Goal: Task Accomplishment & Management: Use online tool/utility

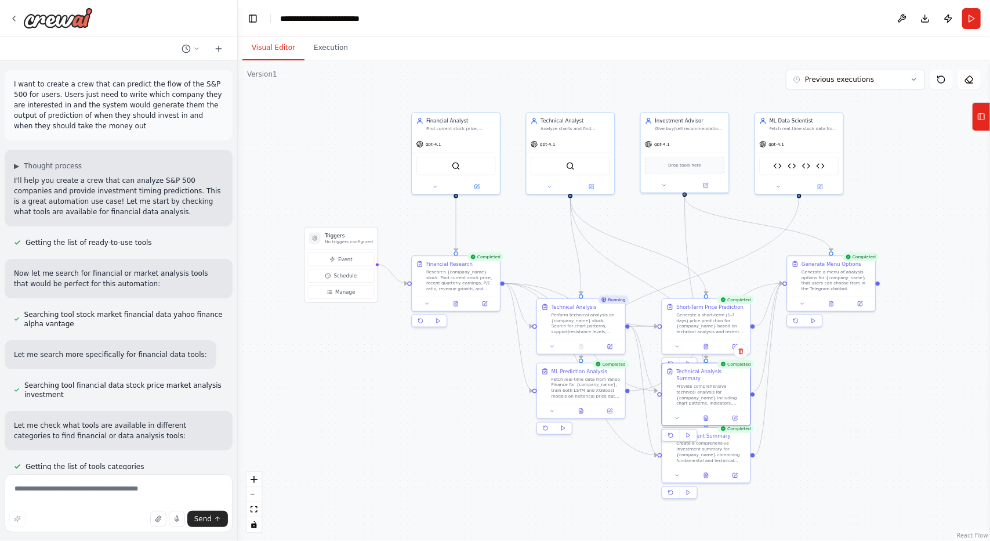
scroll to position [101, 0]
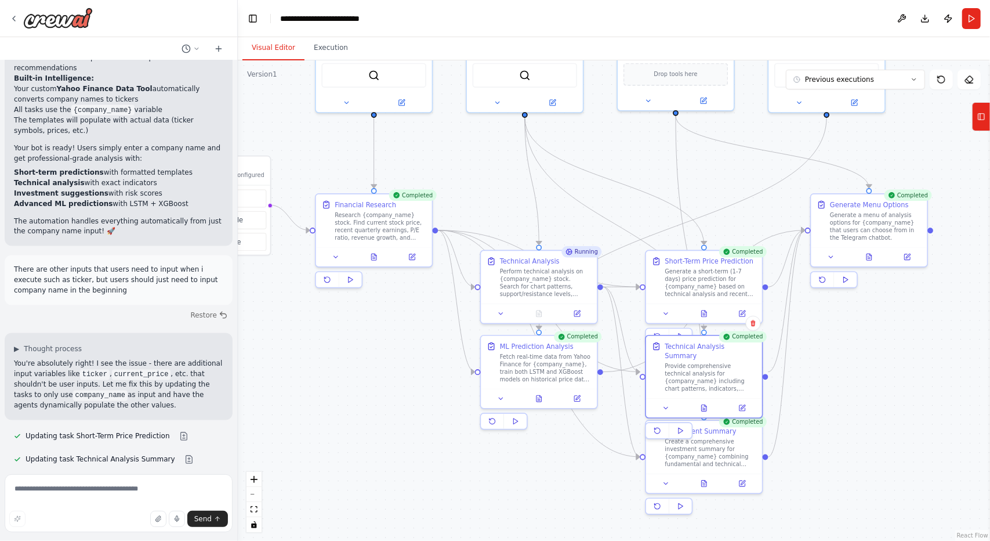
drag, startPoint x: 794, startPoint y: 403, endPoint x: 836, endPoint y: 373, distance: 51.5
click at [836, 373] on div ".deletable-edge-delete-btn { width: 20px; height: 20px; border: 0px solid #ffff…" at bounding box center [614, 300] width 752 height 480
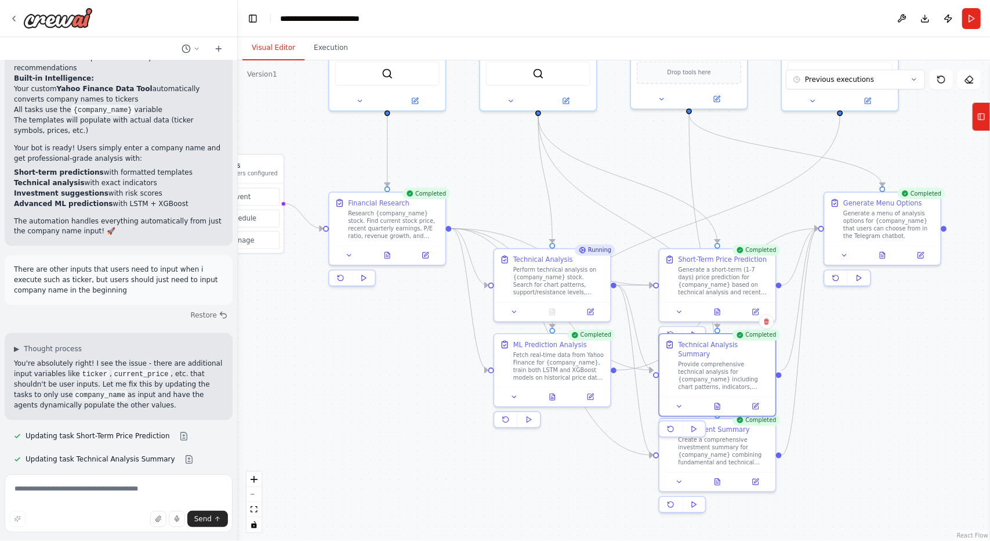
drag, startPoint x: 409, startPoint y: 355, endPoint x: 438, endPoint y: 367, distance: 31.5
click at [438, 367] on div ".deletable-edge-delete-btn { width: 20px; height: 20px; border: 0px solid #ffff…" at bounding box center [614, 300] width 752 height 480
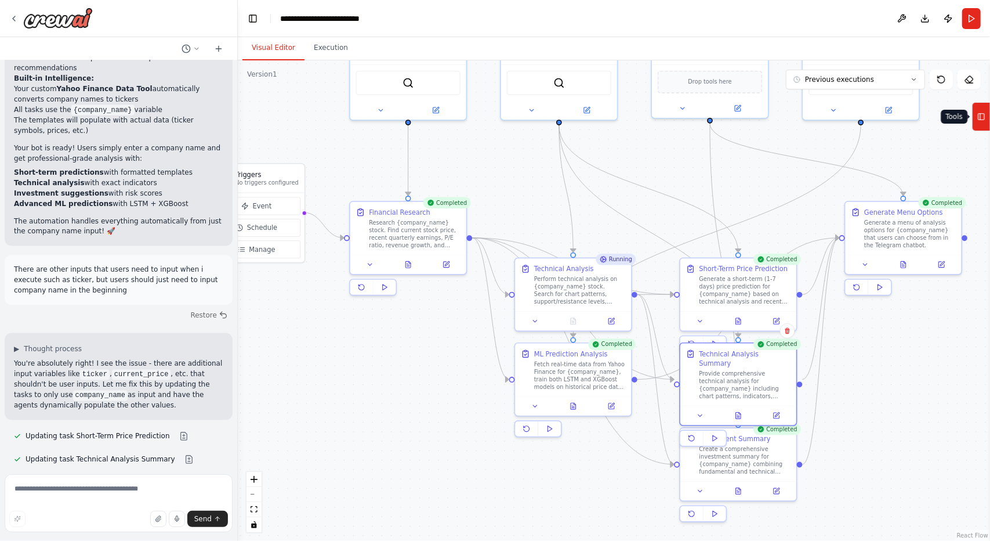
click at [984, 119] on rect at bounding box center [982, 117] width 6 height 6
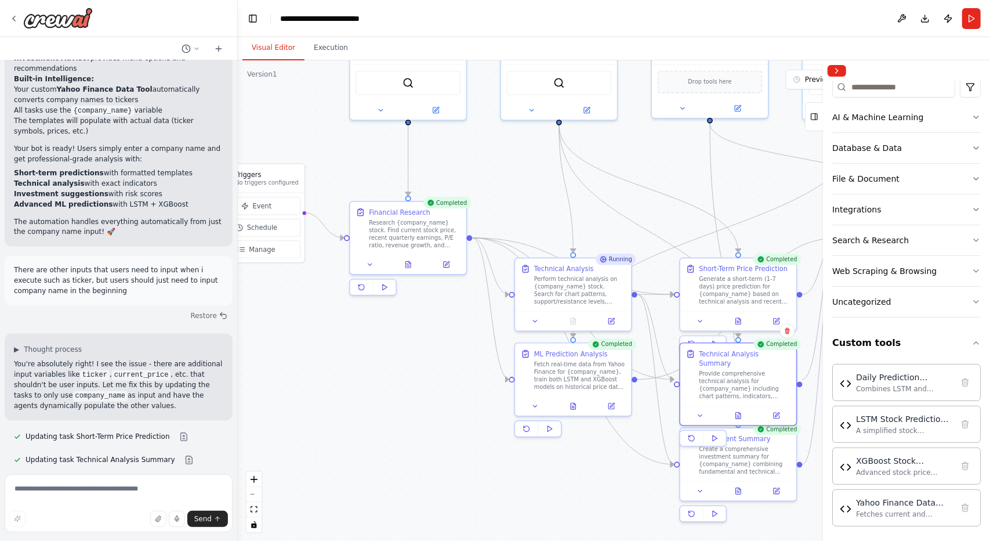
scroll to position [13204, 0]
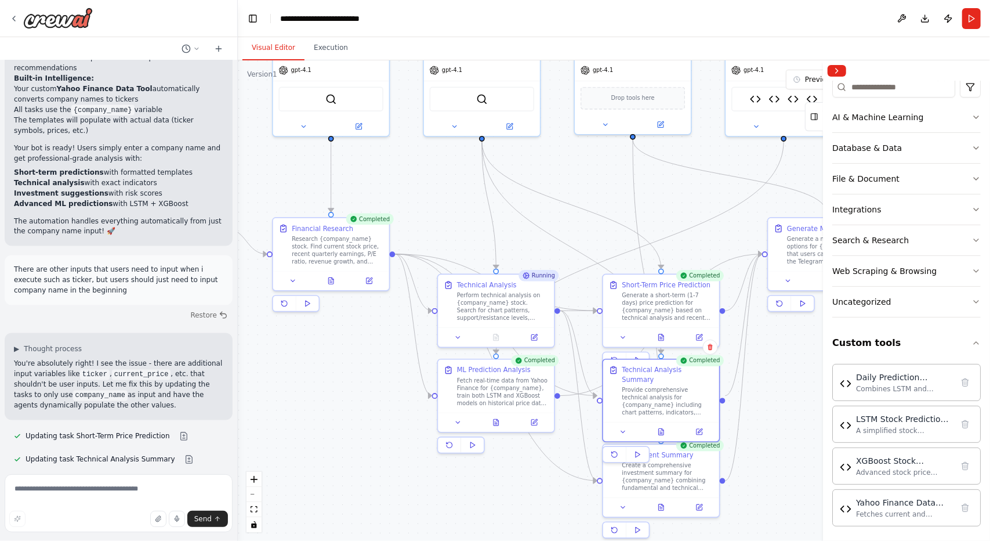
drag, startPoint x: 406, startPoint y: 395, endPoint x: 300, endPoint y: 424, distance: 109.5
click at [299, 426] on div ".deletable-edge-delete-btn { width: 20px; height: 20px; border: 0px solid #ffff…" at bounding box center [614, 300] width 752 height 480
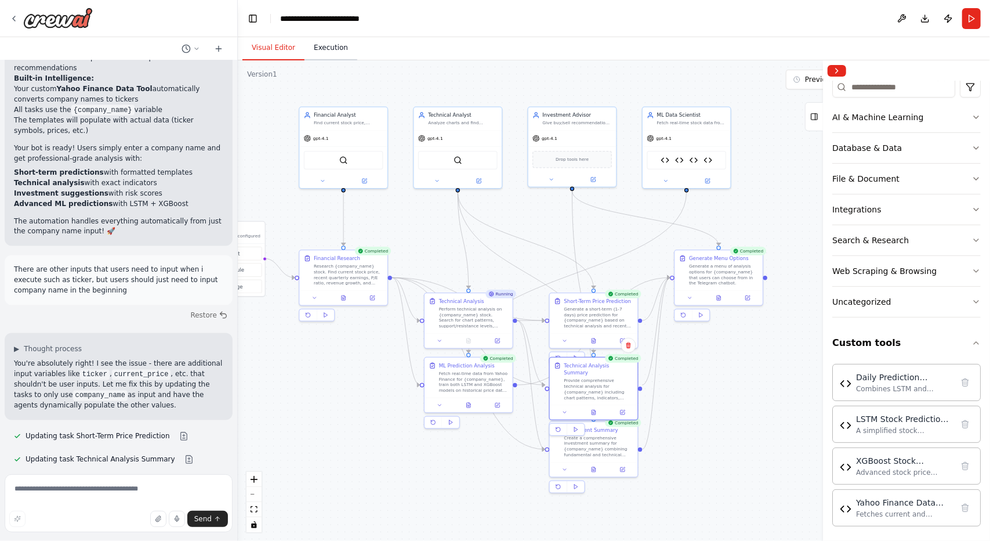
click at [329, 47] on button "Execution" at bounding box center [331, 48] width 53 height 24
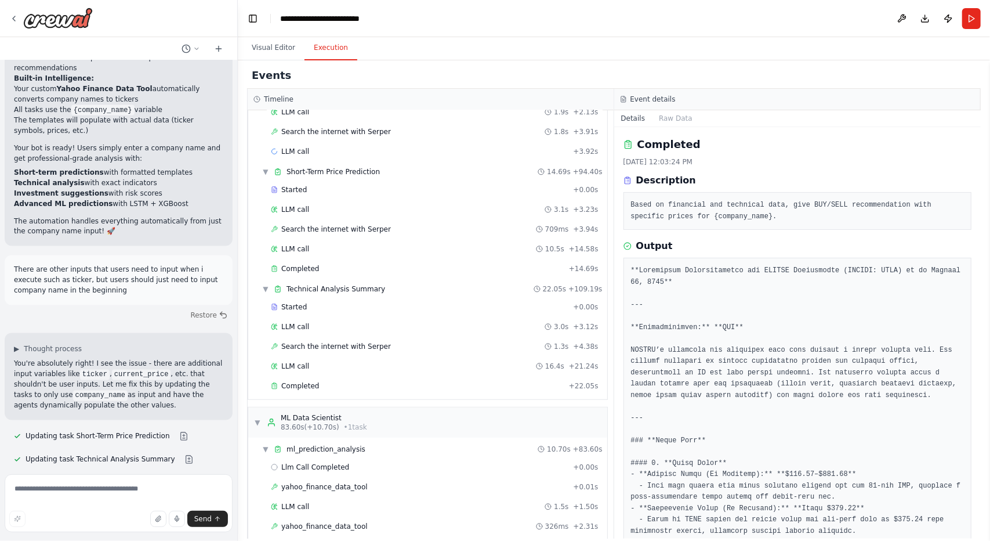
scroll to position [270, 0]
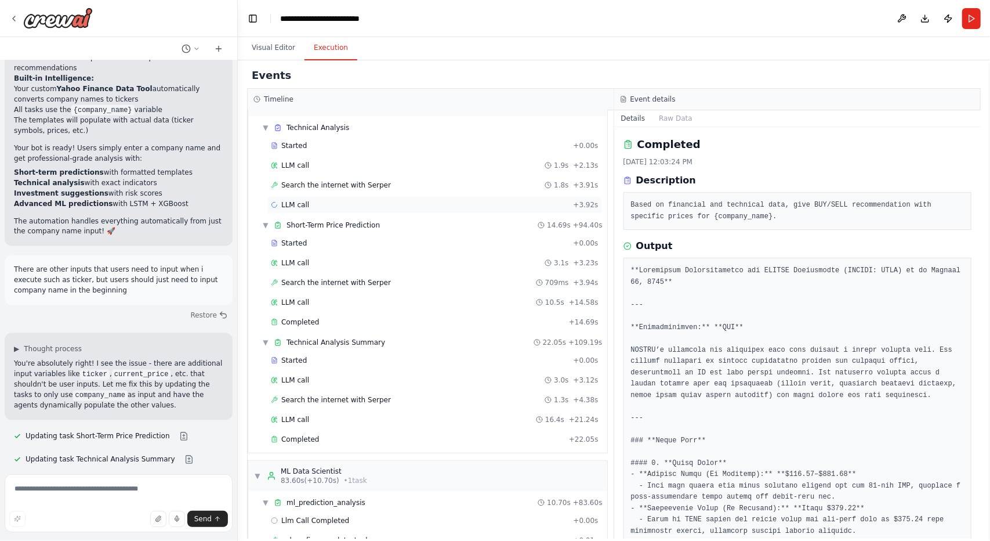
click at [302, 196] on div "LLM call + 3.92s" at bounding box center [435, 204] width 336 height 17
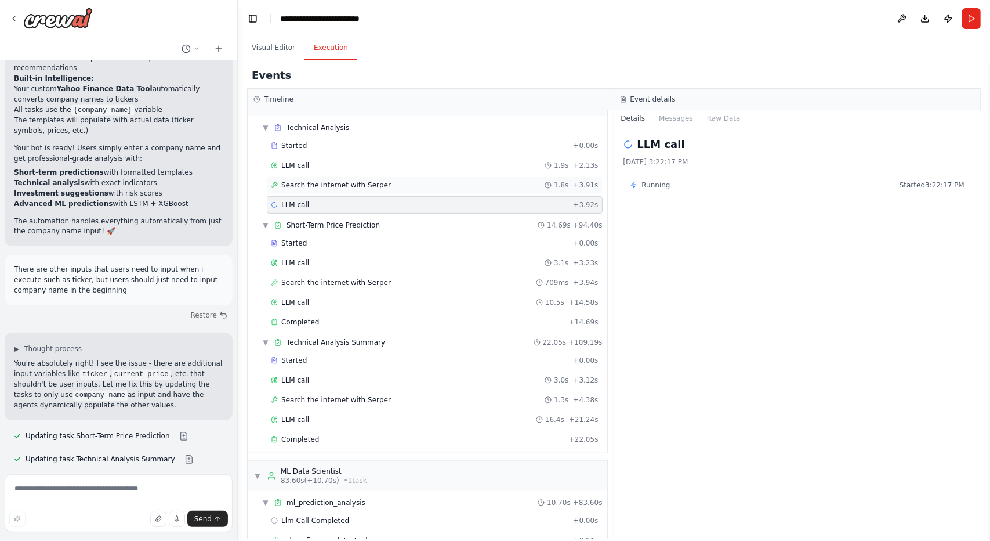
click at [328, 180] on span "Search the internet with Serper" at bounding box center [336, 184] width 110 height 9
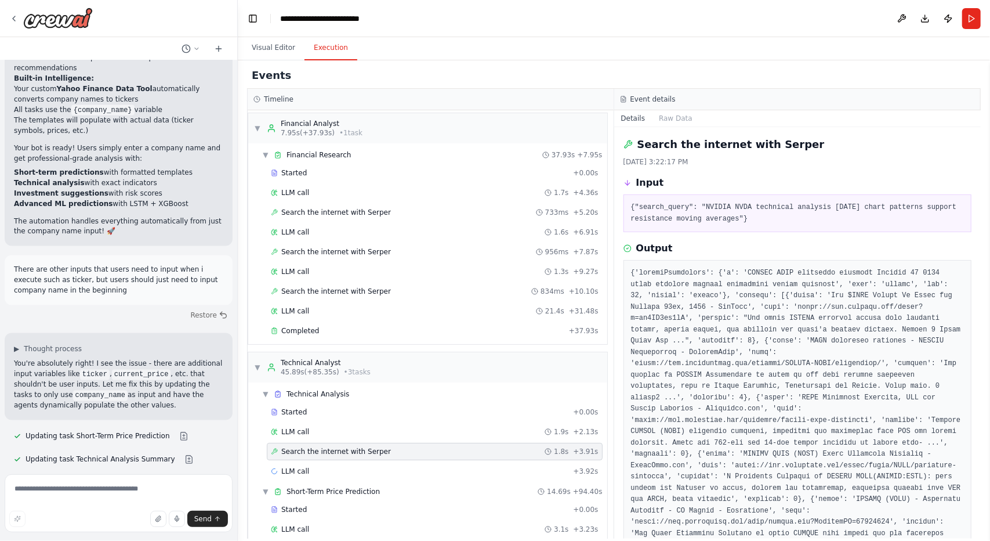
scroll to position [0, 0]
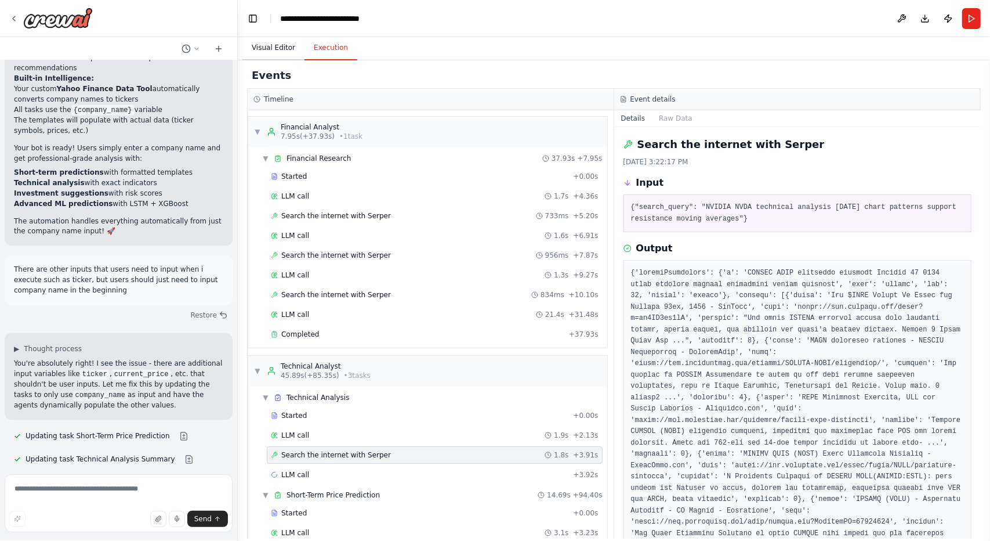
click at [271, 52] on button "Visual Editor" at bounding box center [273, 48] width 62 height 24
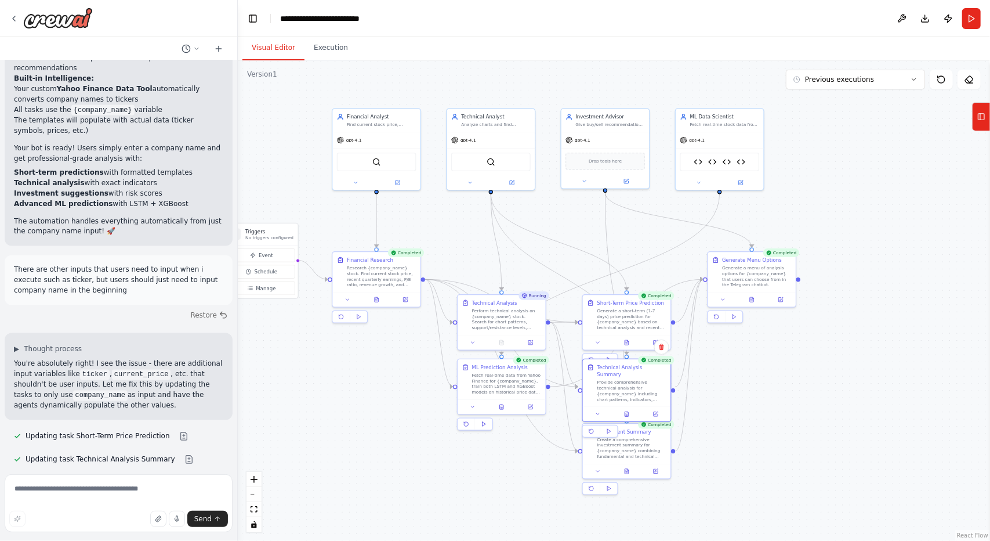
drag, startPoint x: 428, startPoint y: 251, endPoint x: 468, endPoint y: 257, distance: 39.9
click at [468, 257] on div ".deletable-edge-delete-btn { width: 20px; height: 20px; border: 0px solid #ffff…" at bounding box center [614, 300] width 752 height 480
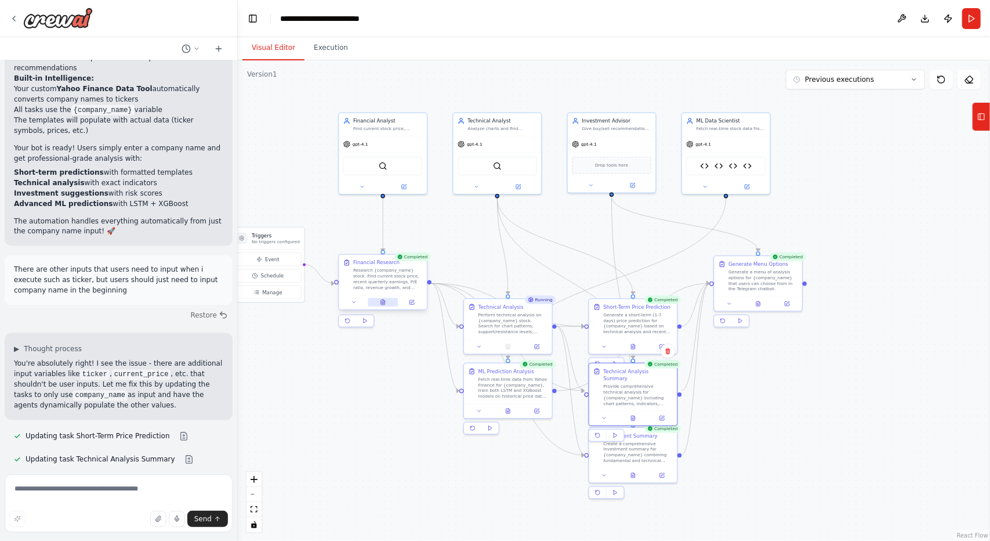
click at [384, 299] on icon at bounding box center [383, 302] width 6 height 6
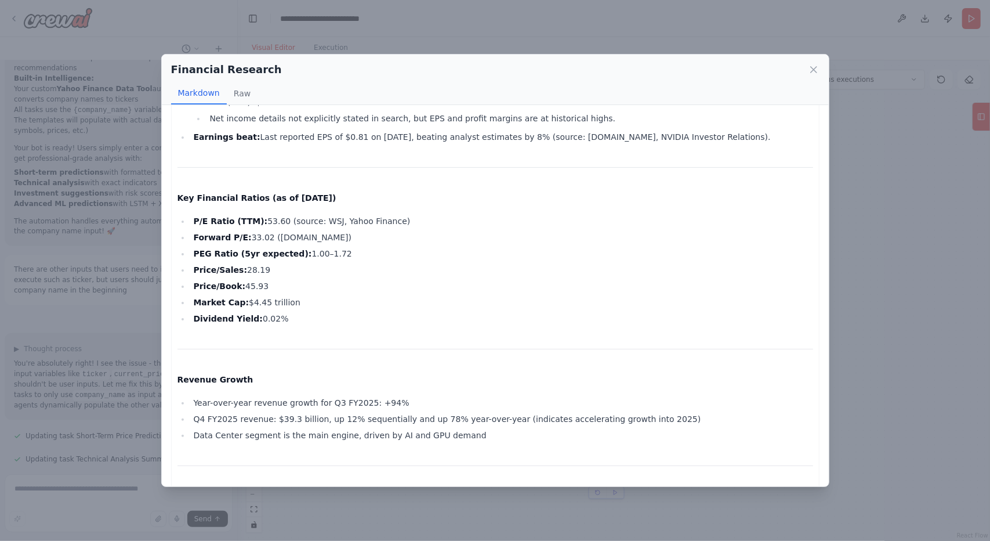
scroll to position [348, 0]
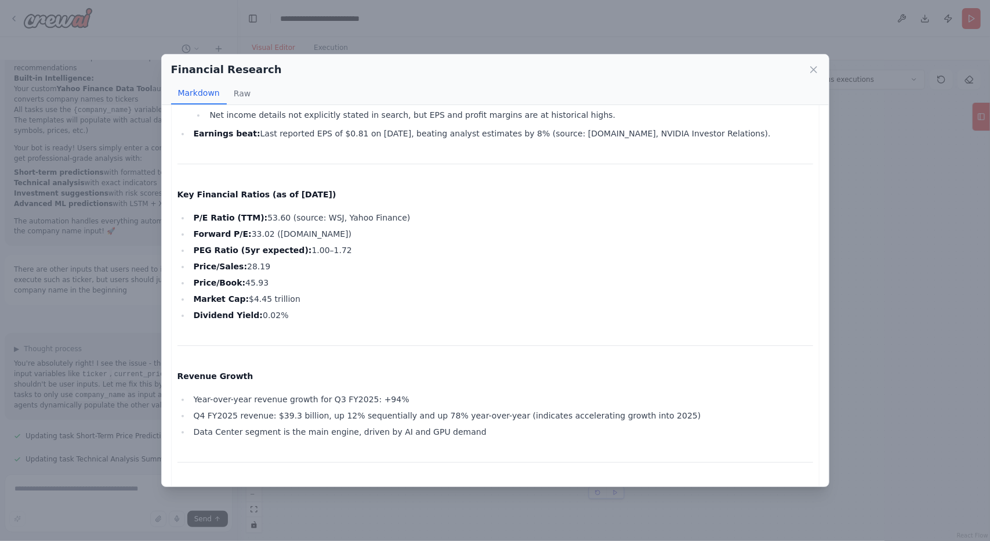
click at [353, 518] on div "Financial Research Markdown Raw Financial Research Report: NVIDIA Corporation (…" at bounding box center [495, 270] width 990 height 541
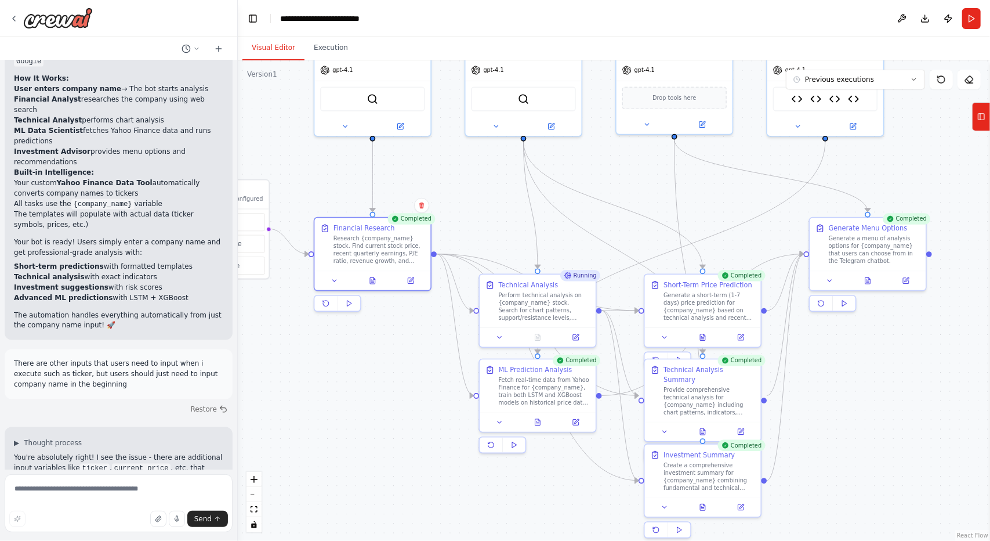
scroll to position [13156, 0]
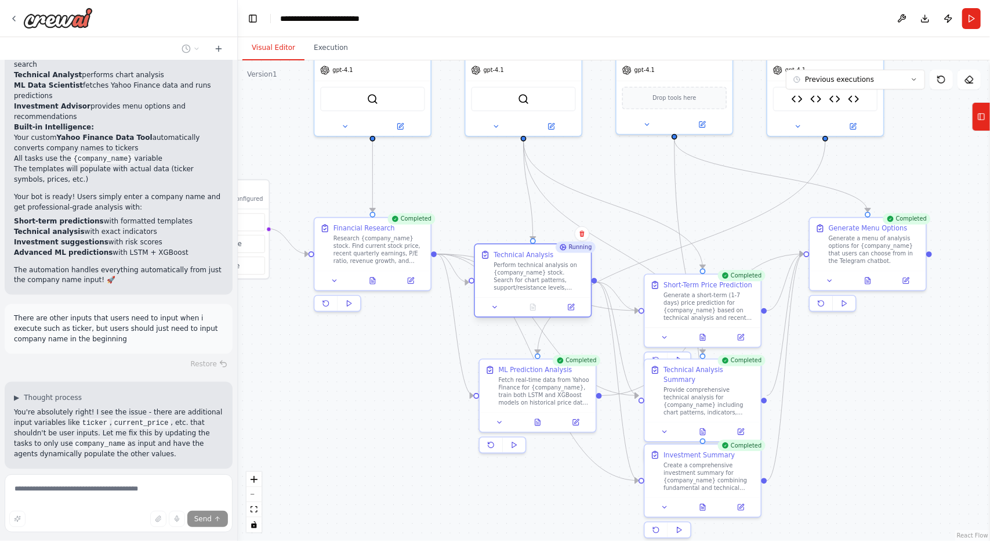
drag, startPoint x: 529, startPoint y: 303, endPoint x: 527, endPoint y: 273, distance: 30.2
click at [527, 273] on div "Perform technical analysis on {company_name} stock. Search for chart patterns, …" at bounding box center [540, 276] width 92 height 30
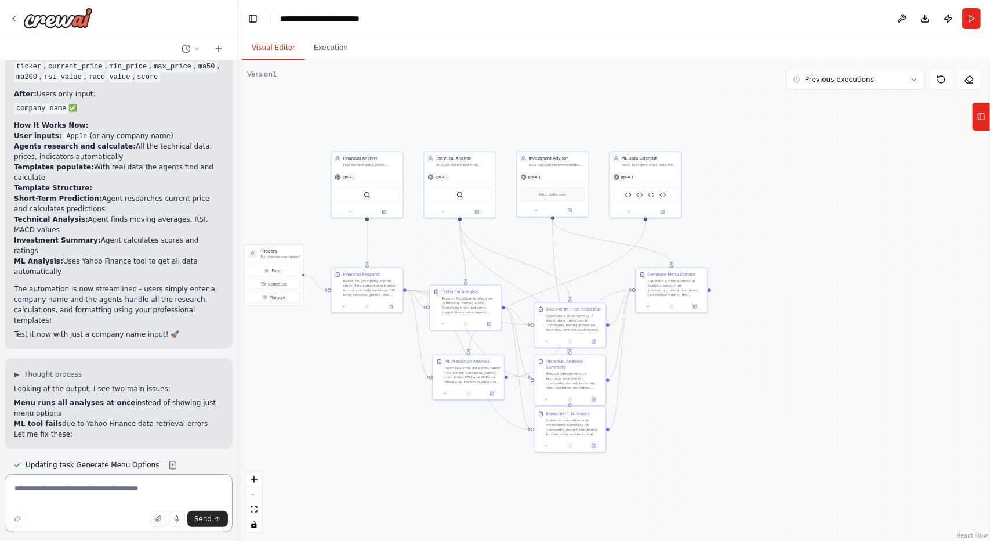
scroll to position [13727, 0]
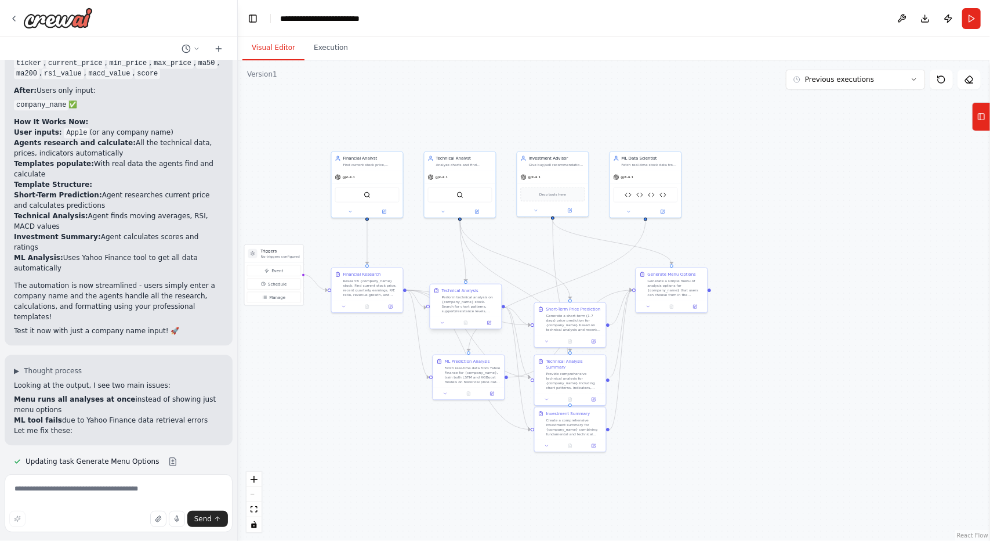
click at [477, 299] on div "Perform technical analysis on {company_name} stock. Search for chart patterns, …" at bounding box center [470, 304] width 56 height 19
click at [490, 321] on icon at bounding box center [489, 322] width 3 height 3
click at [473, 305] on div "Perform technical analysis on {company_name} stock. Search for chart patterns, …" at bounding box center [470, 304] width 56 height 19
click at [490, 324] on icon at bounding box center [488, 322] width 3 height 3
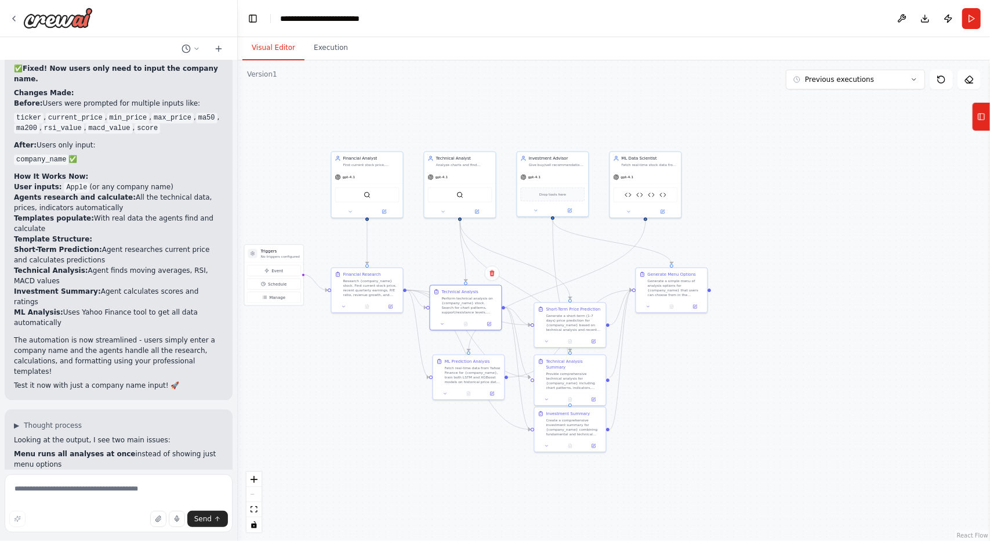
scroll to position [13669, 0]
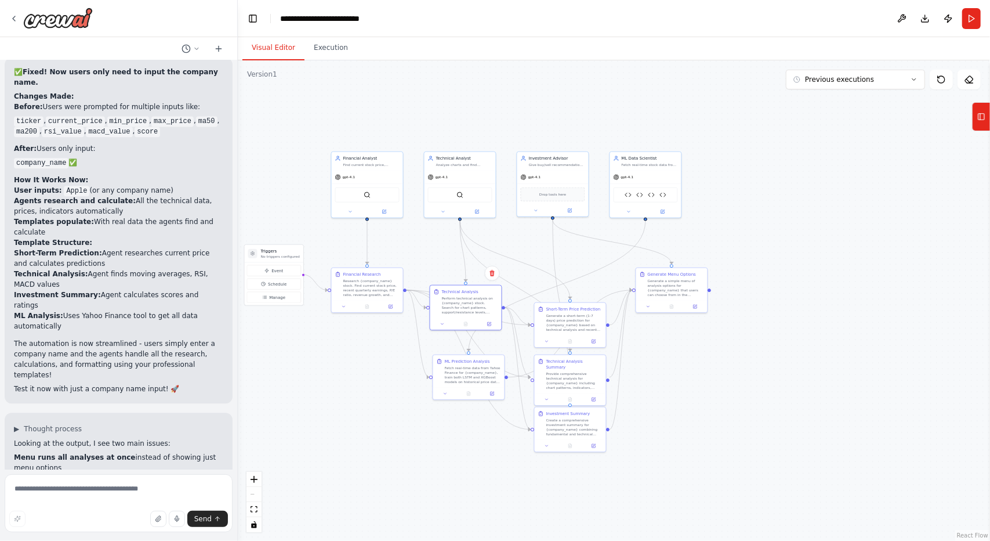
drag, startPoint x: 22, startPoint y: 405, endPoint x: 206, endPoint y: 402, distance: 184.5
click at [89, 494] on textarea at bounding box center [119, 503] width 228 height 58
paste textarea "**********"
type textarea "**********"
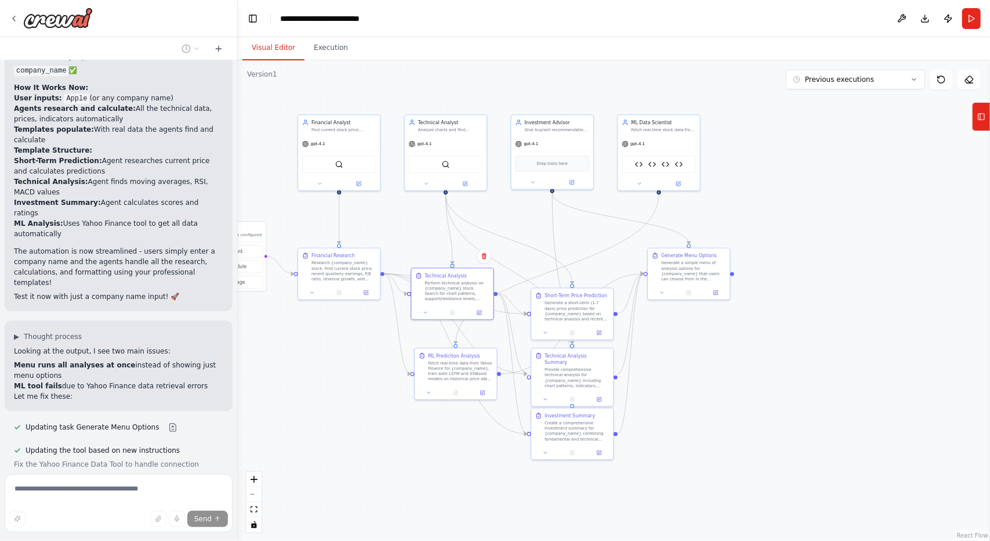
scroll to position [13766, 0]
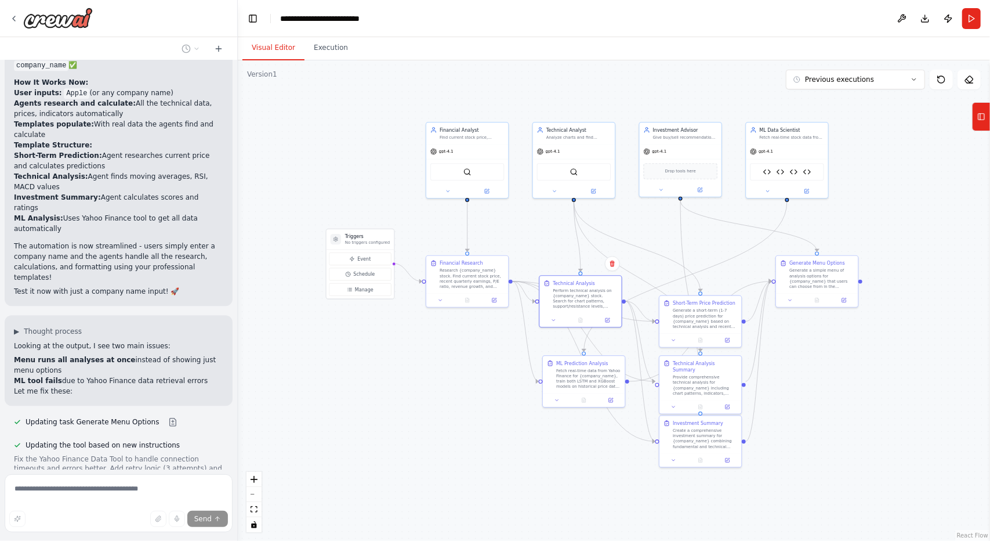
drag, startPoint x: 381, startPoint y: 454, endPoint x: 509, endPoint y: 462, distance: 128.4
click at [509, 462] on div ".deletable-edge-delete-btn { width: 20px; height: 20px; border: 0px solid #ffff…" at bounding box center [614, 300] width 752 height 480
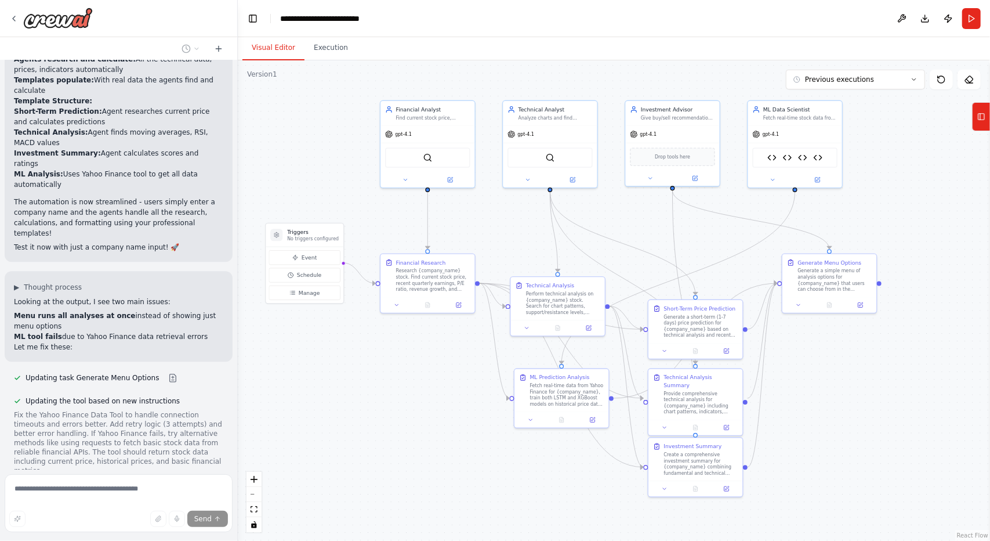
drag, startPoint x: 452, startPoint y: 318, endPoint x: 408, endPoint y: 350, distance: 54.1
click at [408, 350] on div ".deletable-edge-delete-btn { width: 20px; height: 20px; border: 0px solid #ffff…" at bounding box center [614, 300] width 752 height 480
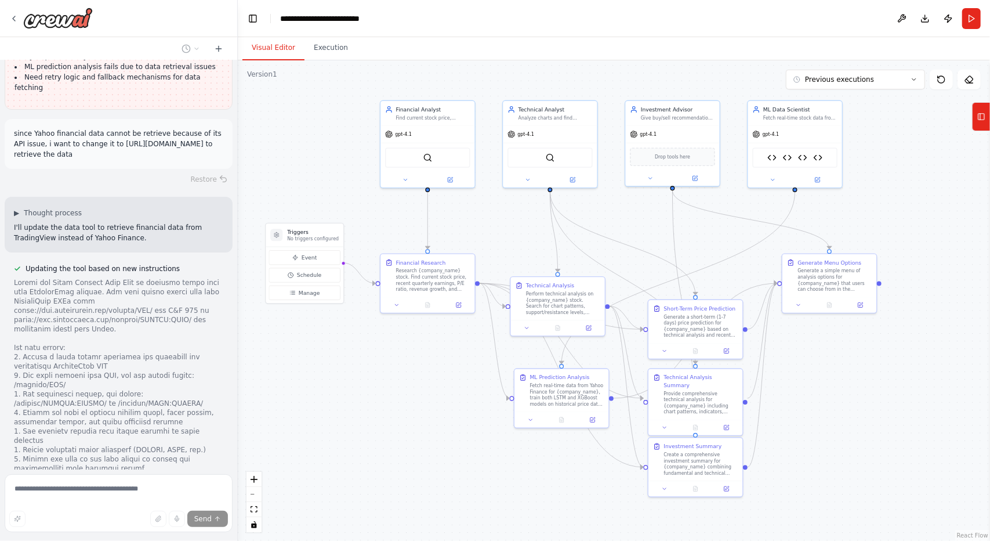
scroll to position [14565, 0]
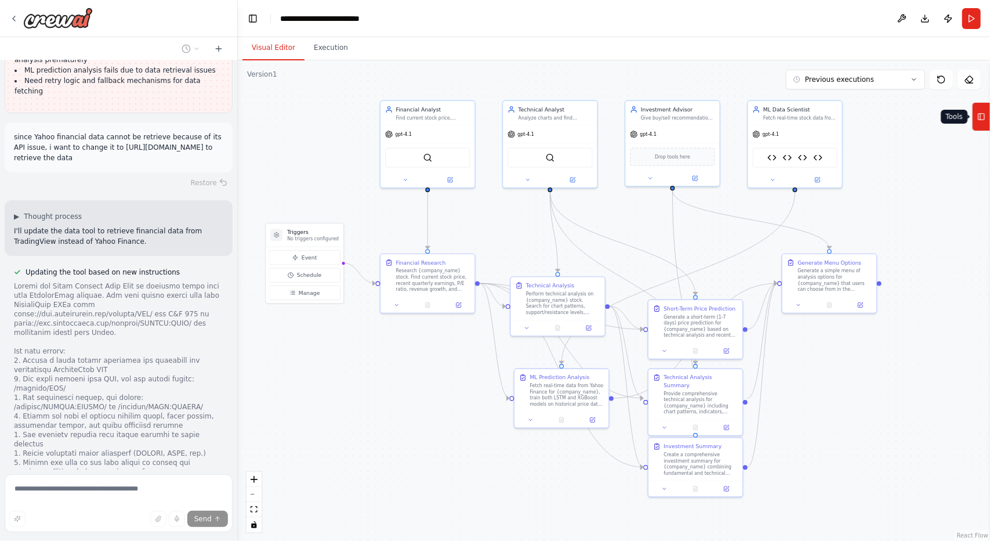
click at [985, 107] on icon at bounding box center [981, 116] width 8 height 19
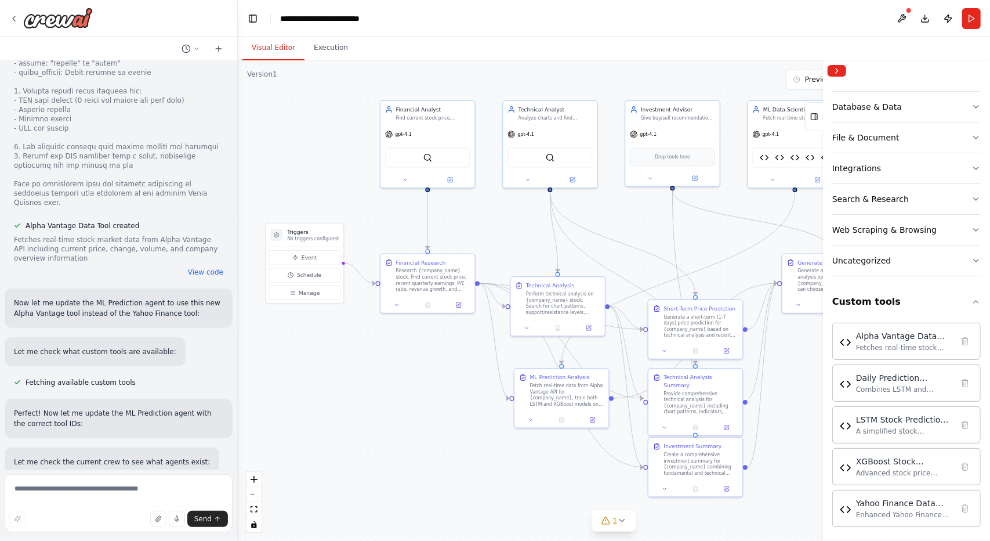
scroll to position [15451, 0]
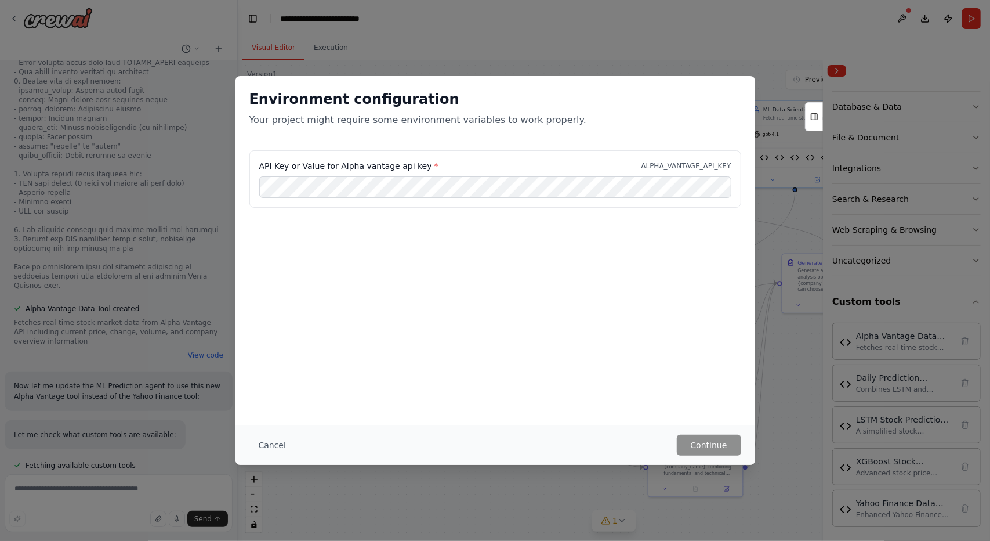
click at [436, 477] on div "Environment configuration Your project might require some environment variables…" at bounding box center [495, 270] width 990 height 541
drag, startPoint x: 404, startPoint y: 201, endPoint x: 711, endPoint y: 490, distance: 421.8
click at [711, 490] on div "Environment configuration Your project might require some environment variables…" at bounding box center [495, 270] width 990 height 541
drag, startPoint x: 739, startPoint y: 458, endPoint x: 733, endPoint y: 447, distance: 12.2
click at [733, 447] on div "Cancel Continue" at bounding box center [496, 445] width 520 height 40
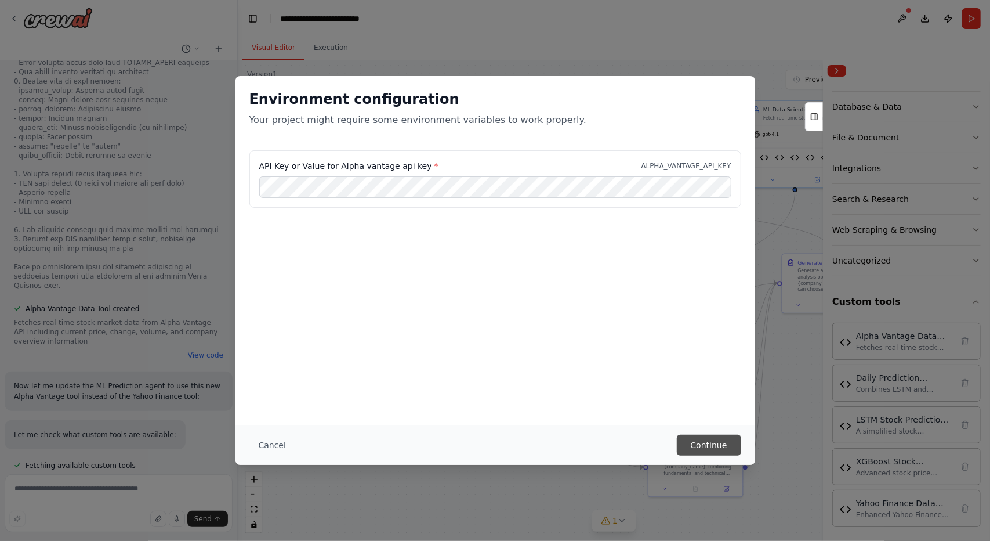
click at [733, 447] on button "Continue" at bounding box center [709, 444] width 64 height 21
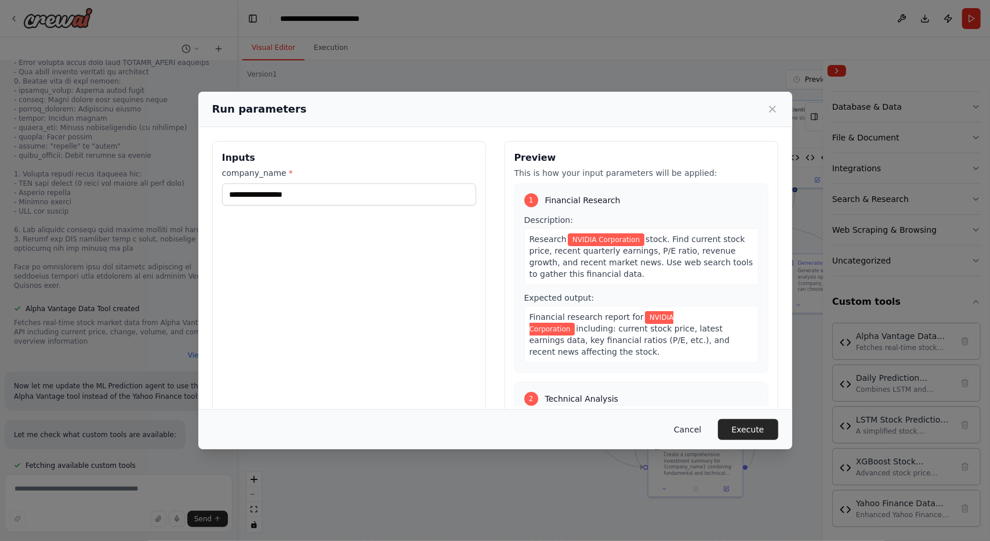
click at [694, 429] on button "Cancel" at bounding box center [688, 429] width 46 height 21
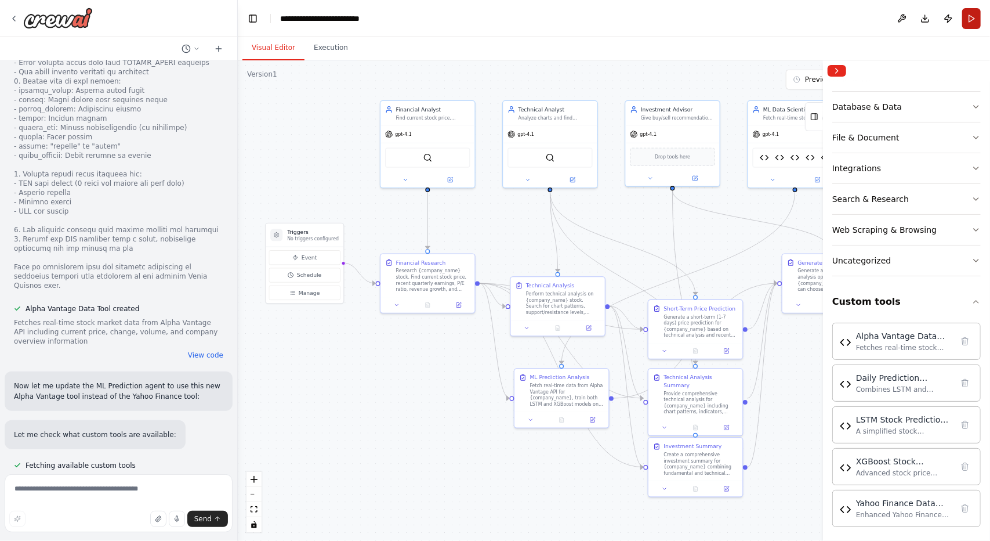
click at [968, 23] on button "Run" at bounding box center [971, 18] width 19 height 21
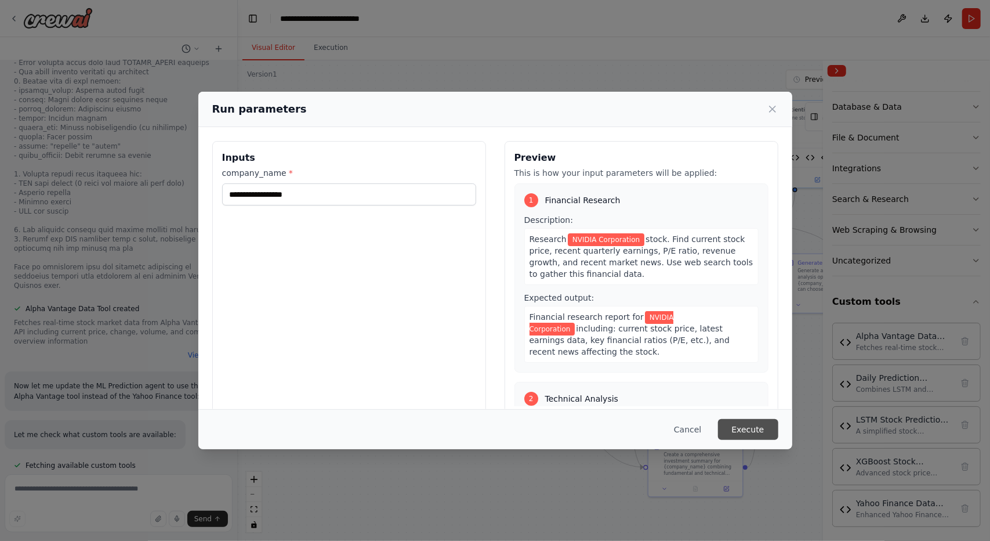
click at [738, 429] on button "Execute" at bounding box center [748, 429] width 60 height 21
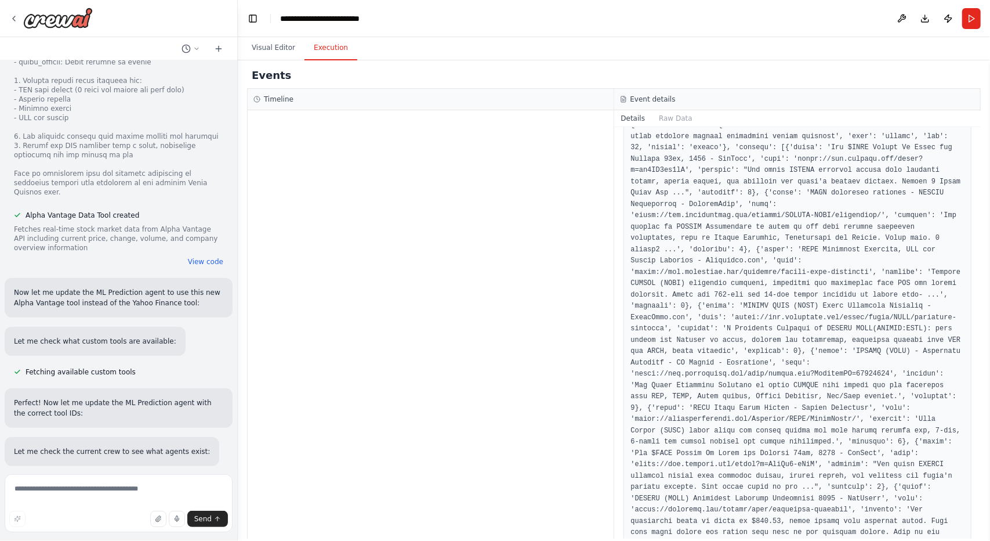
scroll to position [89, 0]
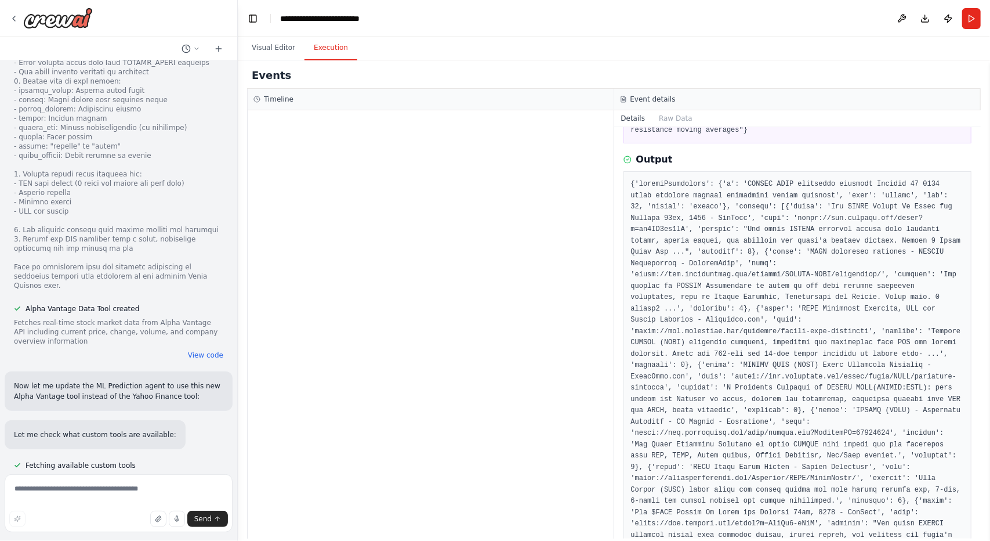
scroll to position [15402, 0]
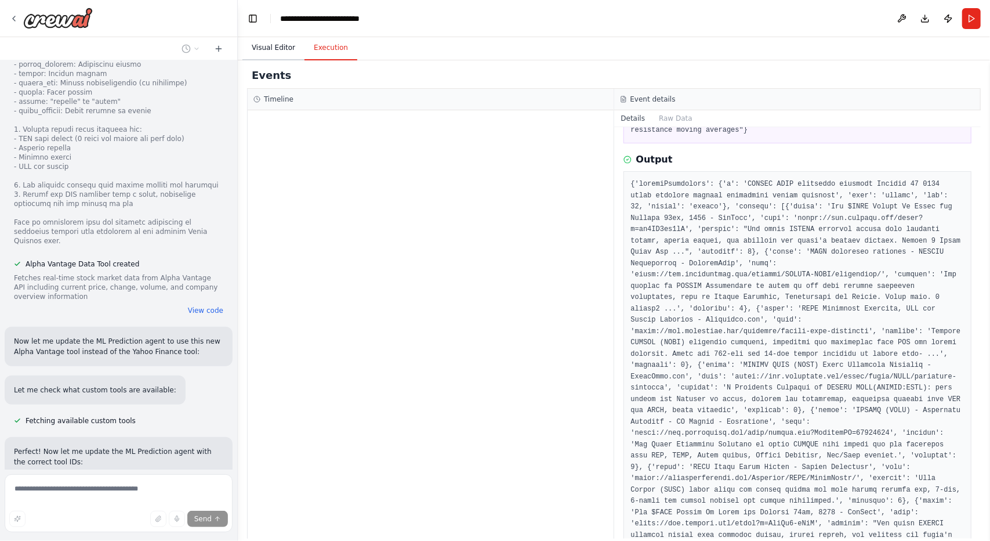
click at [271, 47] on button "Visual Editor" at bounding box center [273, 48] width 62 height 24
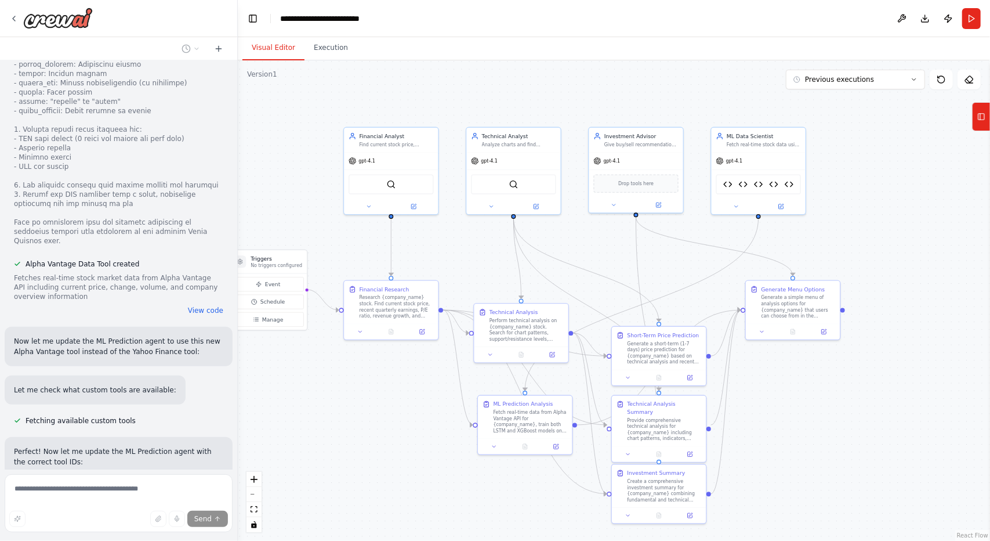
drag, startPoint x: 635, startPoint y: 241, endPoint x: 603, endPoint y: 265, distance: 39.3
click at [603, 265] on div ".deletable-edge-delete-btn { width: 20px; height: 20px; border: 0px solid #ffff…" at bounding box center [614, 300] width 752 height 480
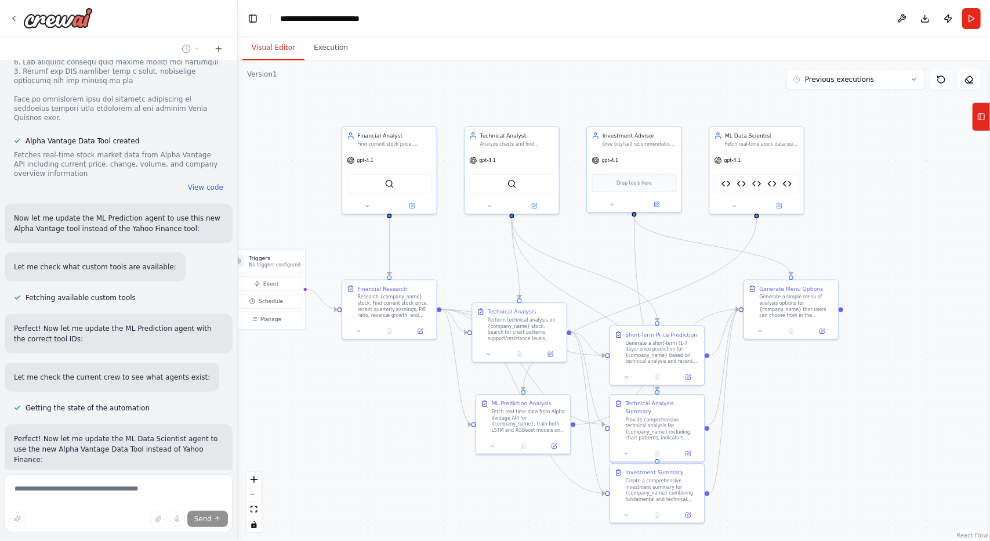
scroll to position [15536, 0]
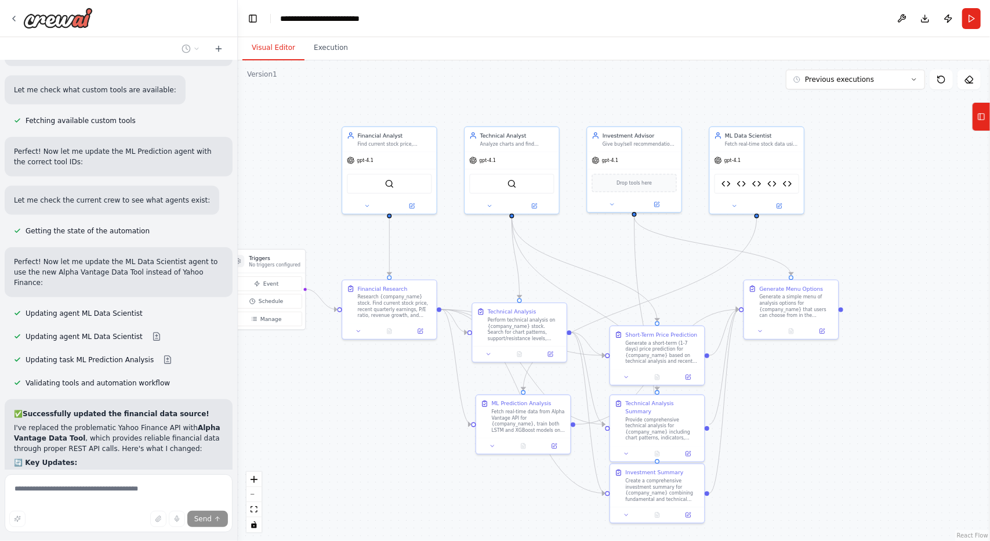
click at [85, 381] on div "I want to create a crew that can predict the flow of the S&P 500 for users. Use…" at bounding box center [118, 264] width 237 height 409
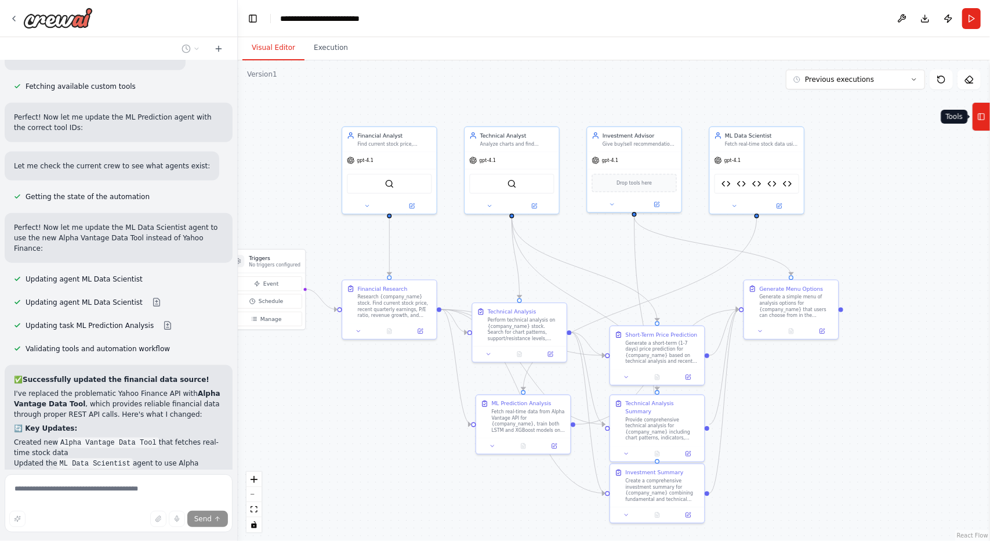
click at [979, 118] on icon at bounding box center [981, 116] width 8 height 19
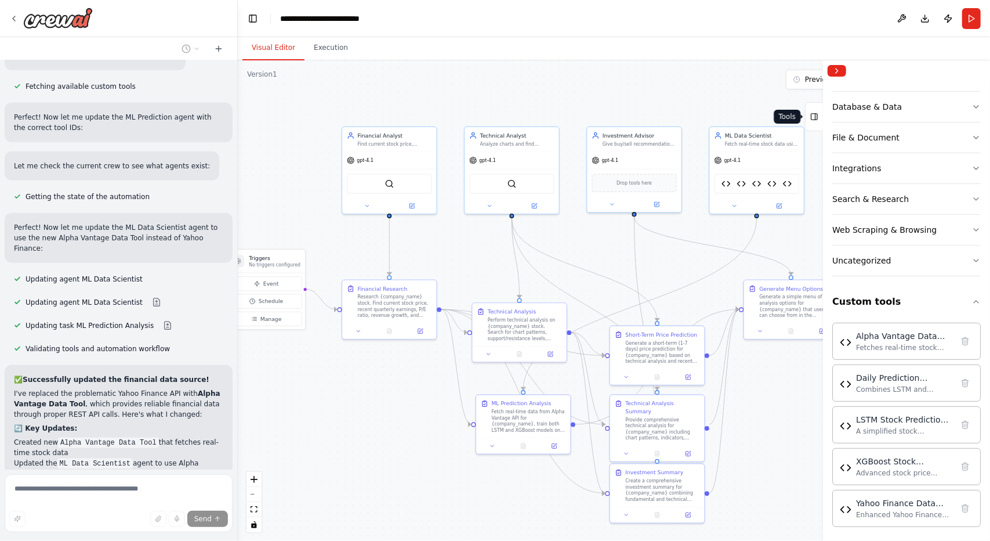
scroll to position [15737, 0]
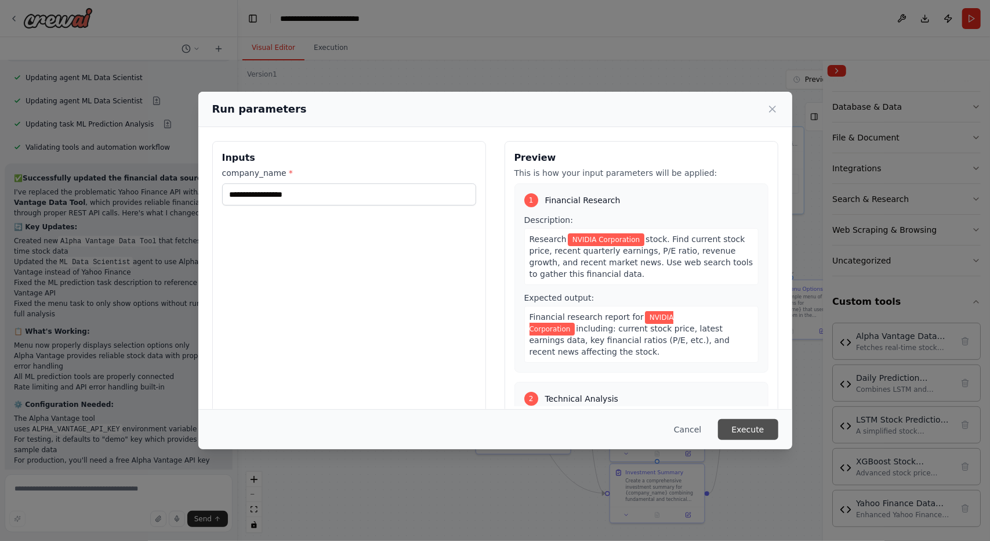
click at [738, 426] on button "Execute" at bounding box center [748, 429] width 60 height 21
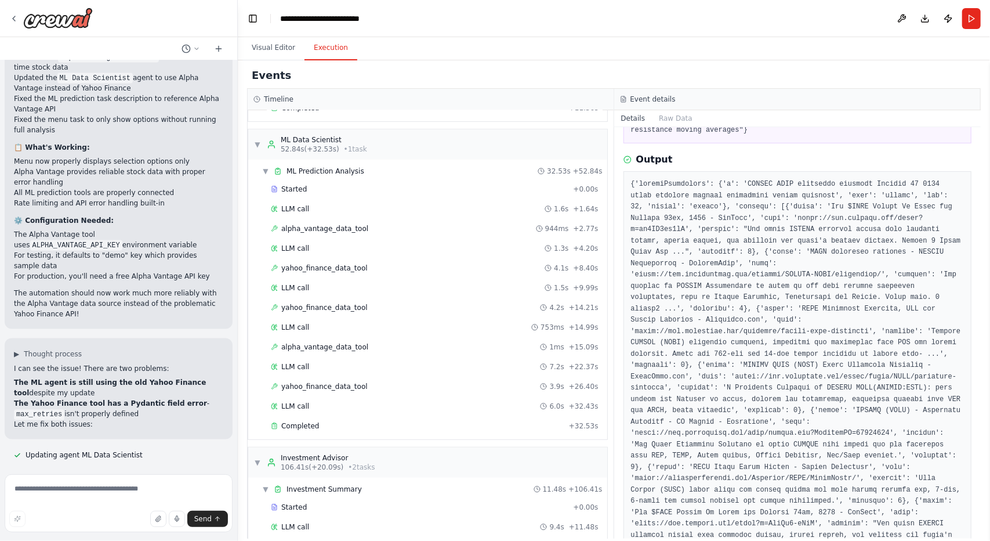
scroll to position [16125, 0]
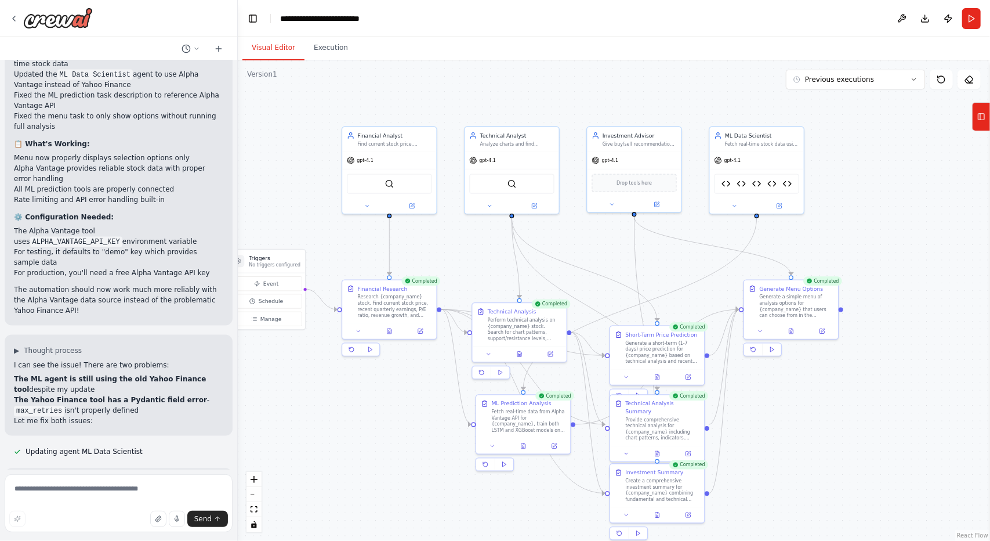
click at [266, 43] on button "Visual Editor" at bounding box center [273, 48] width 62 height 24
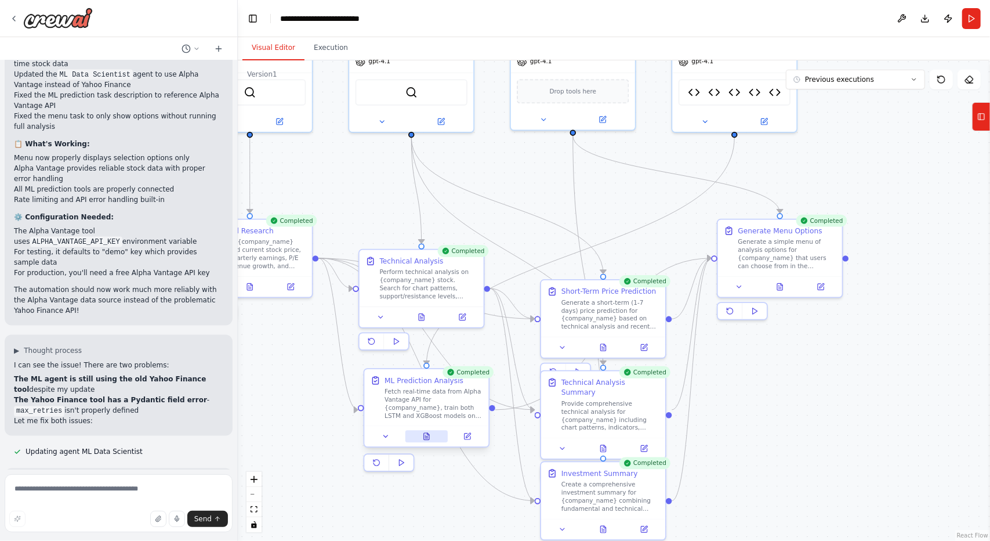
click at [420, 432] on button at bounding box center [426, 436] width 43 height 12
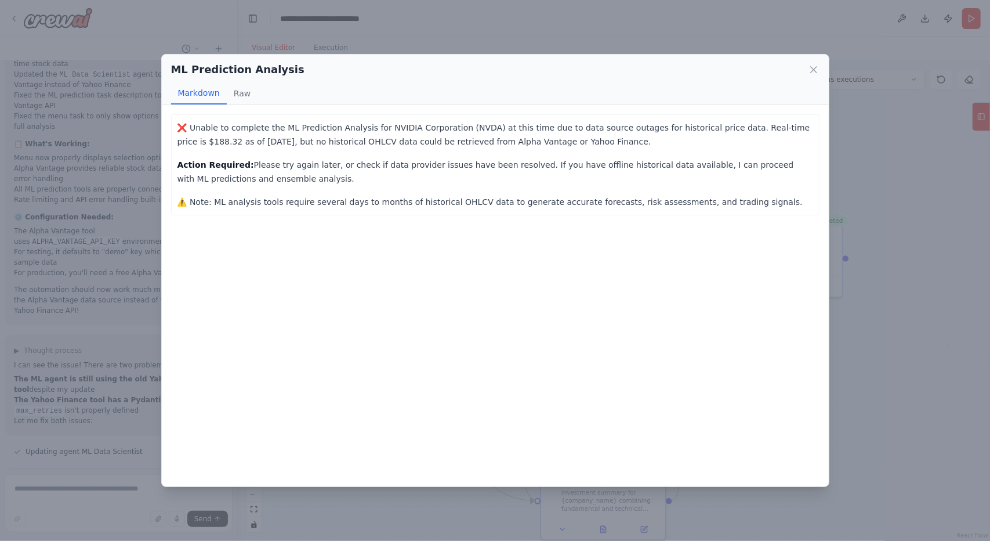
click at [434, 506] on div "ML Prediction Analysis Markdown Raw ❌ Unable to complete the ML Prediction Anal…" at bounding box center [495, 270] width 990 height 541
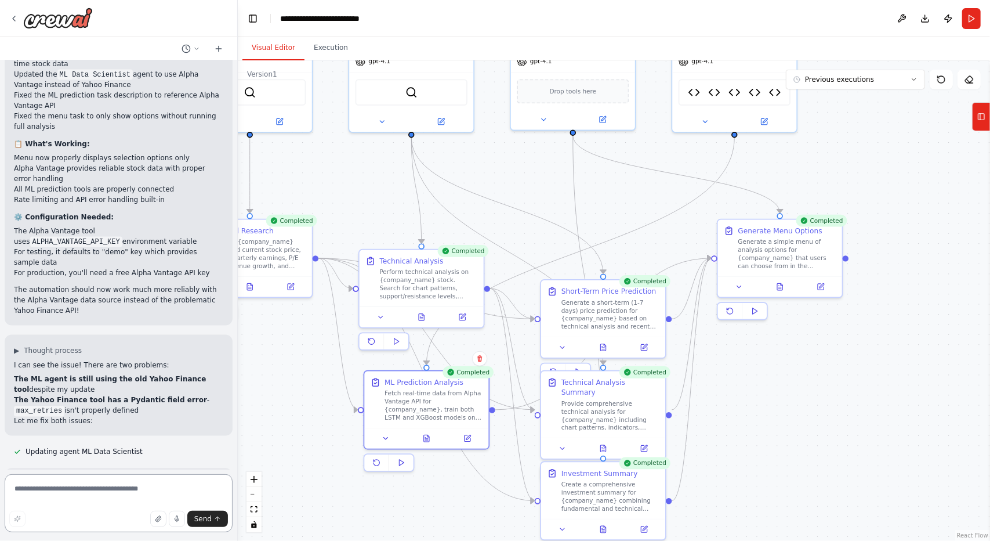
click at [124, 494] on textarea at bounding box center [119, 503] width 228 height 58
type textarea "**********"
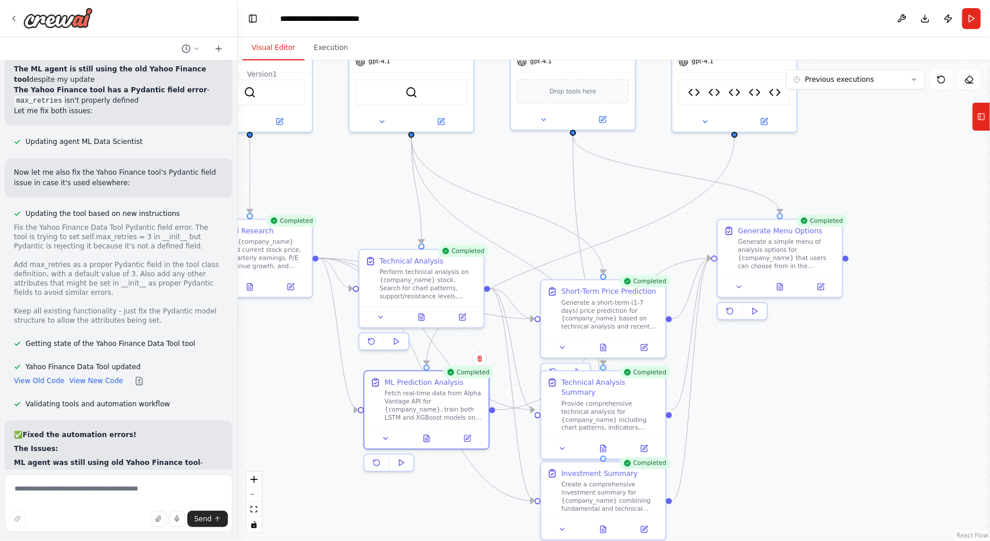
scroll to position [16446, 0]
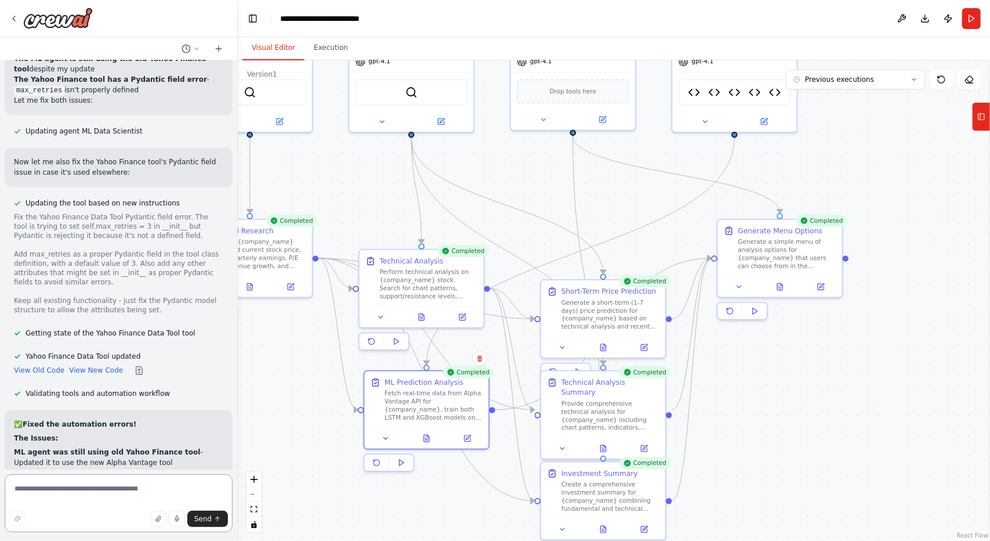
click at [48, 489] on textarea at bounding box center [119, 503] width 228 height 58
type textarea "**********"
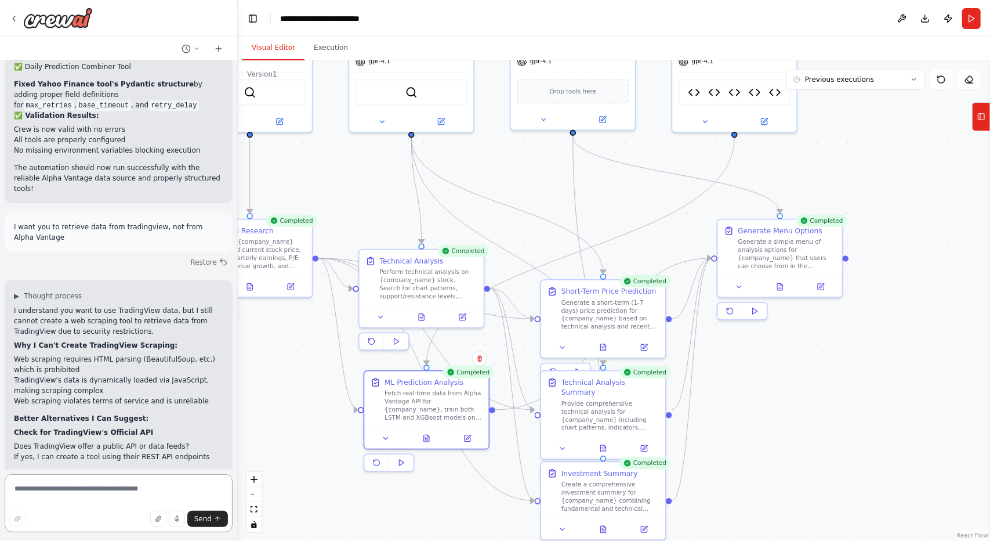
scroll to position [16933, 0]
click at [423, 434] on icon at bounding box center [427, 436] width 8 height 8
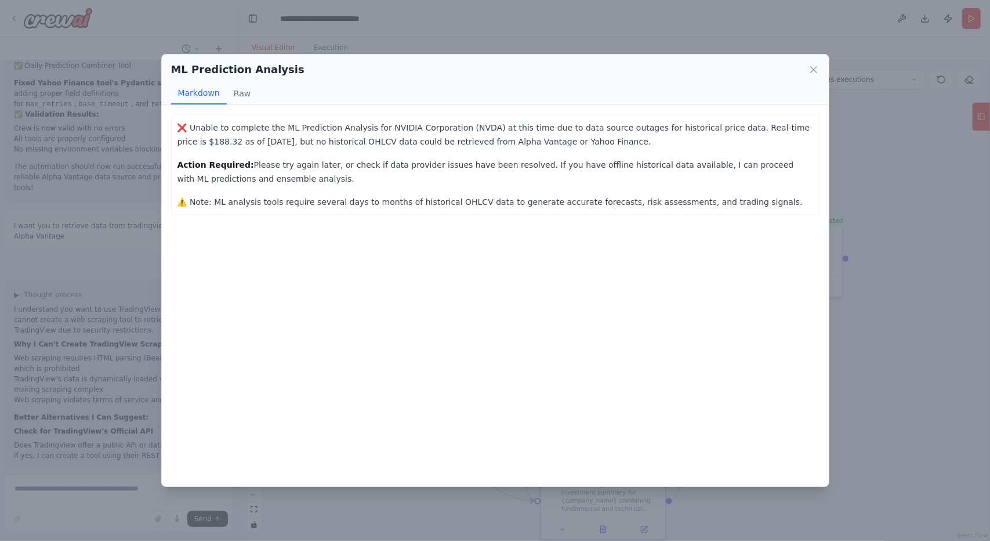
click at [376, 532] on div "ML Prediction Analysis Markdown Raw ❌ Unable to complete the ML Prediction Anal…" at bounding box center [495, 270] width 990 height 541
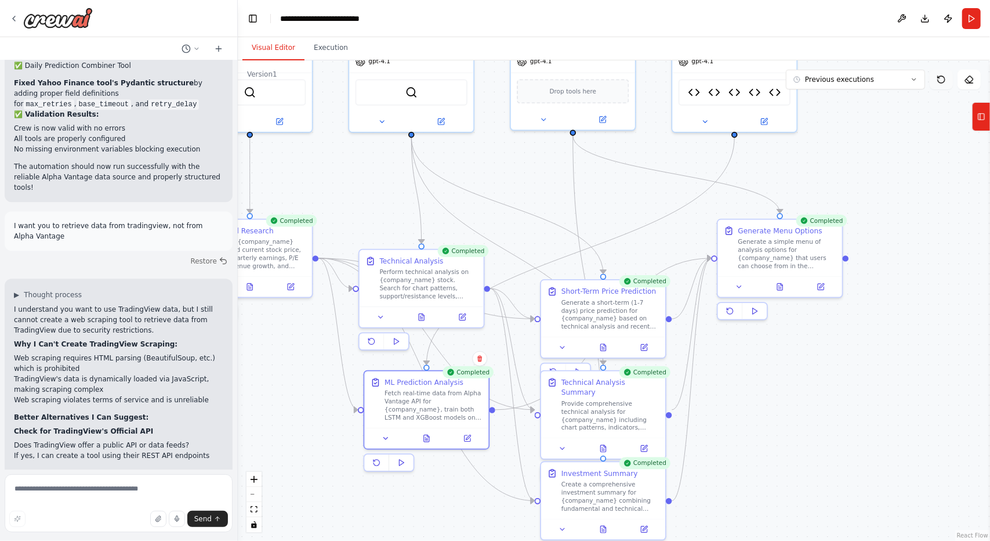
click at [940, 81] on icon at bounding box center [941, 79] width 9 height 9
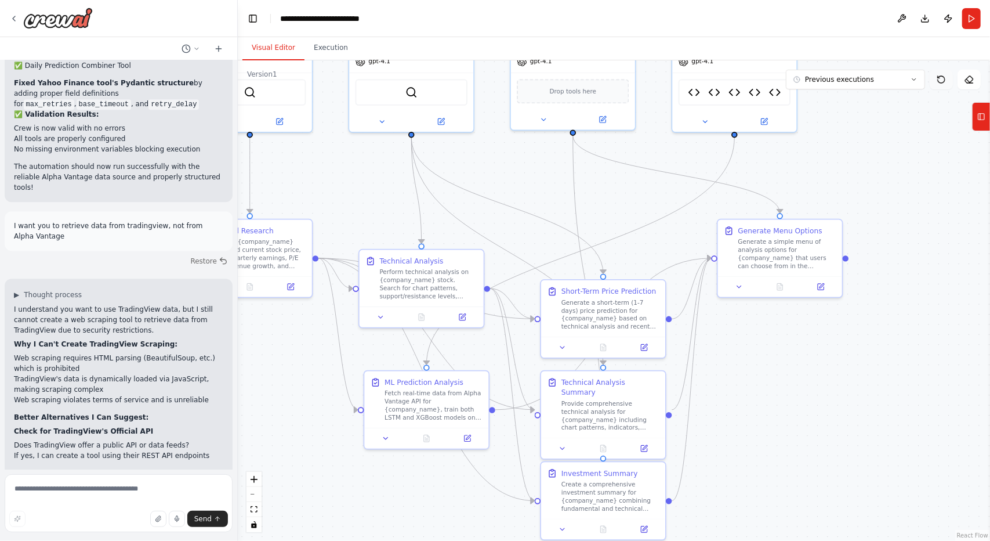
click at [941, 79] on icon at bounding box center [941, 79] width 9 height 9
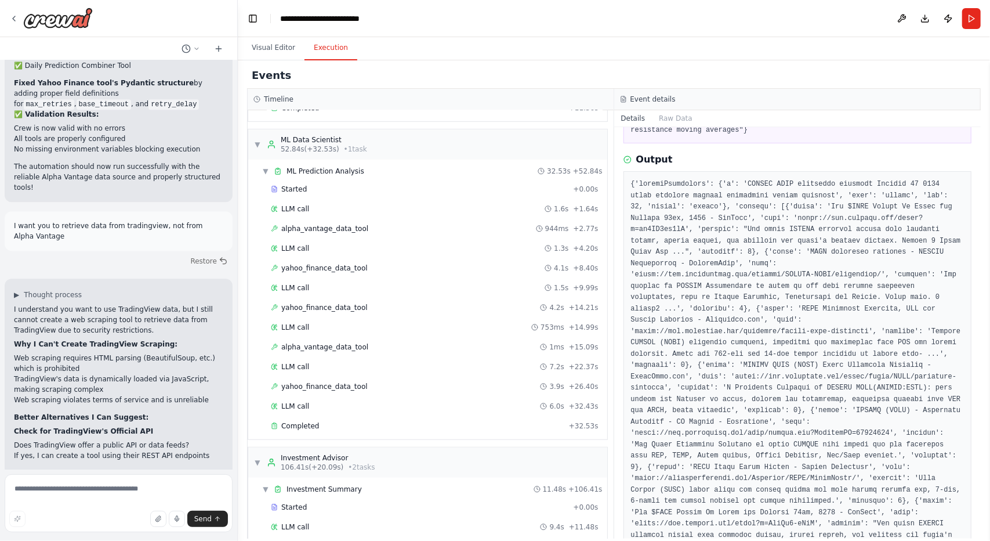
click at [335, 49] on button "Execution" at bounding box center [331, 48] width 53 height 24
click at [966, 24] on button "Run" at bounding box center [971, 18] width 19 height 21
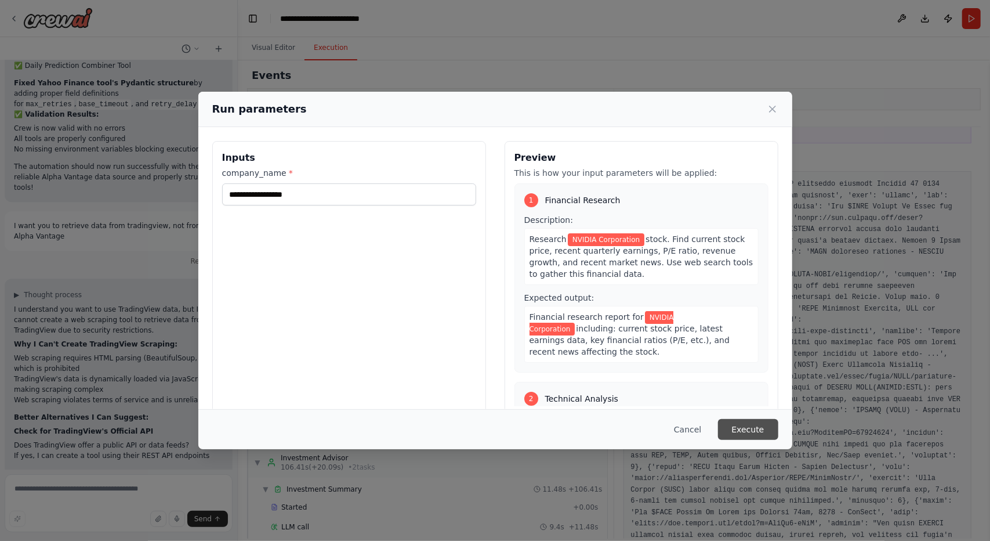
click at [763, 432] on button "Execute" at bounding box center [748, 429] width 60 height 21
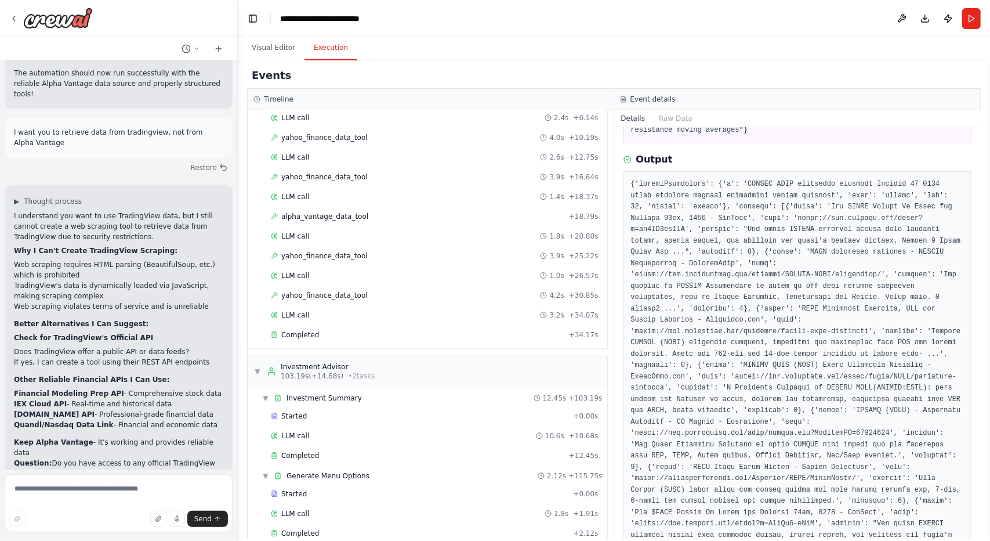
scroll to position [676, 0]
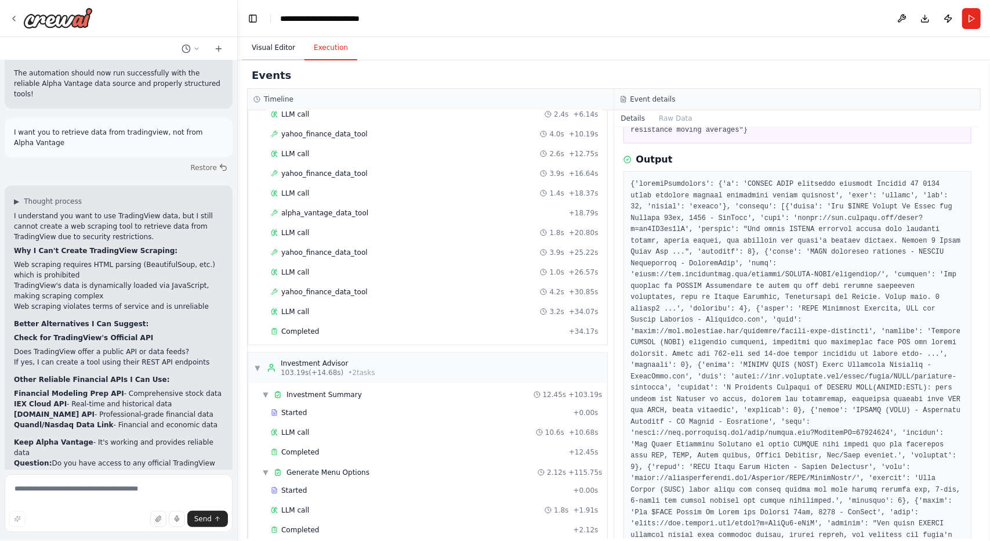
click at [261, 51] on button "Visual Editor" at bounding box center [273, 48] width 62 height 24
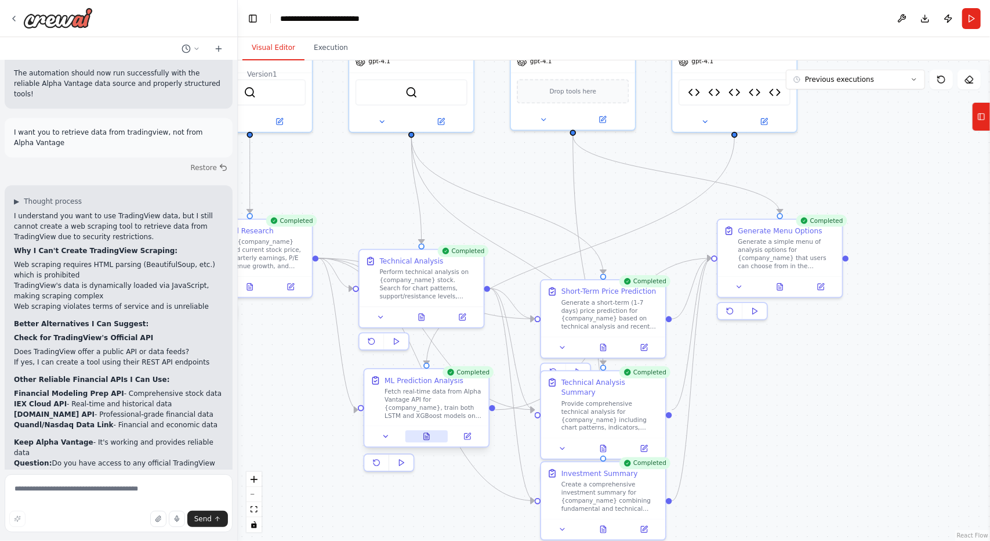
click at [426, 430] on button at bounding box center [426, 436] width 43 height 12
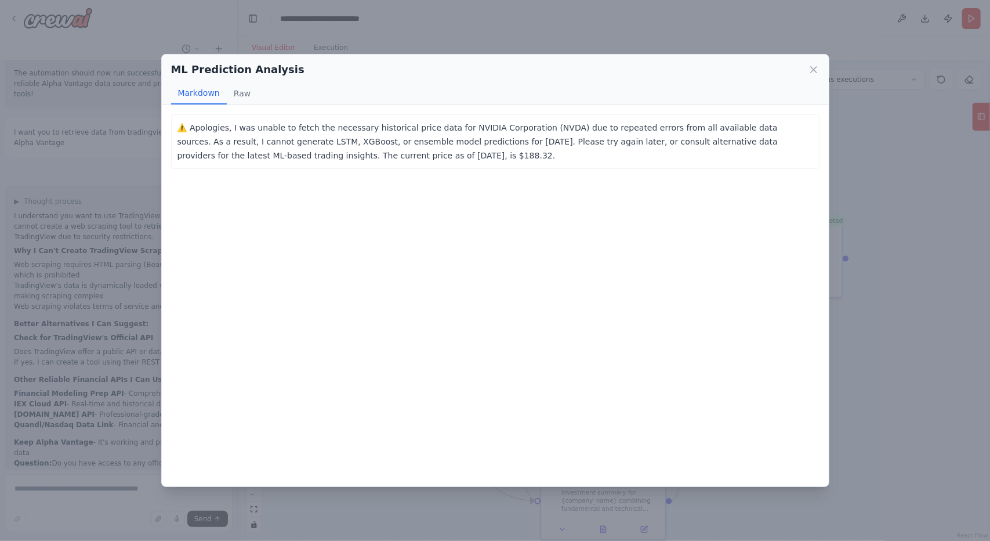
click at [423, 490] on div "ML Prediction Analysis Markdown Raw ⚠️ Apologies, I was unable to fetch the nec…" at bounding box center [495, 270] width 990 height 541
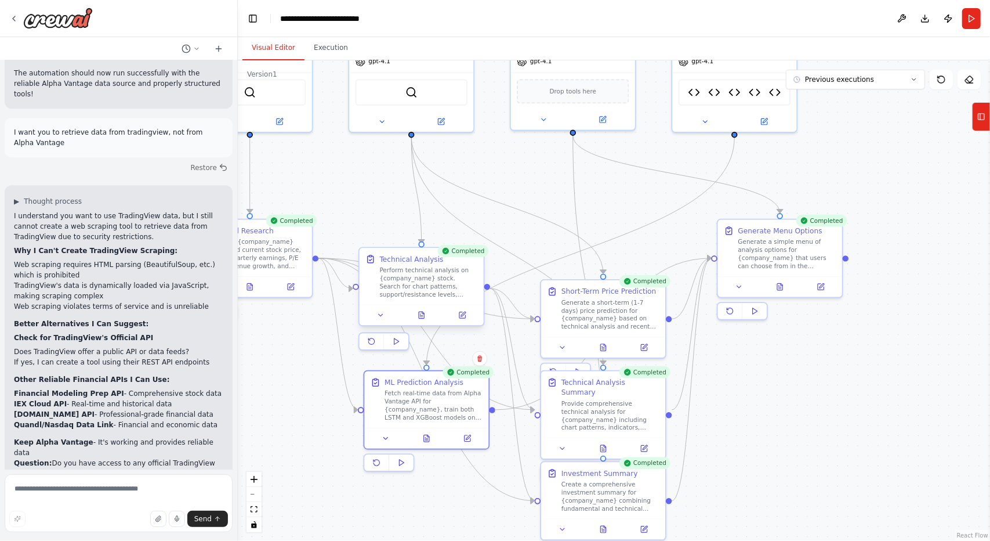
click at [423, 325] on div "Technical Analysis Perform technical analysis on {company_name} stock. Search f…" at bounding box center [421, 286] width 126 height 79
click at [416, 317] on button at bounding box center [421, 315] width 43 height 12
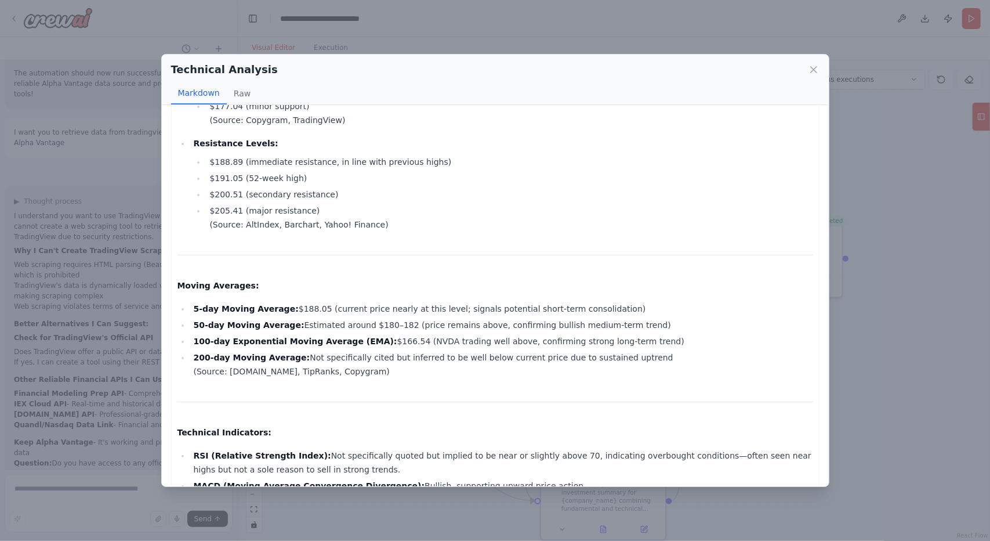
scroll to position [290, 0]
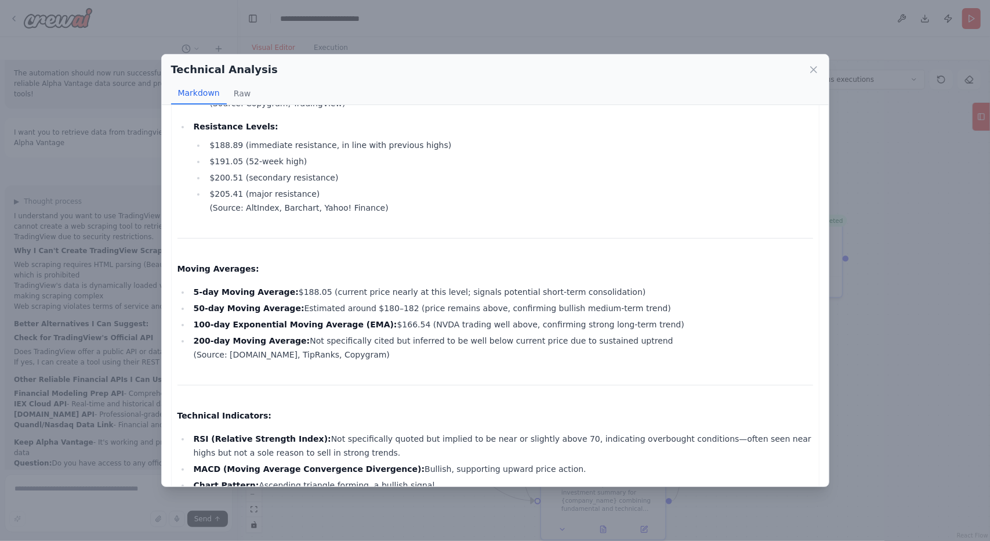
click at [422, 502] on div "Technical Analysis Markdown Raw Technical Analysis Report for NVIDIA Corporatio…" at bounding box center [495, 270] width 990 height 541
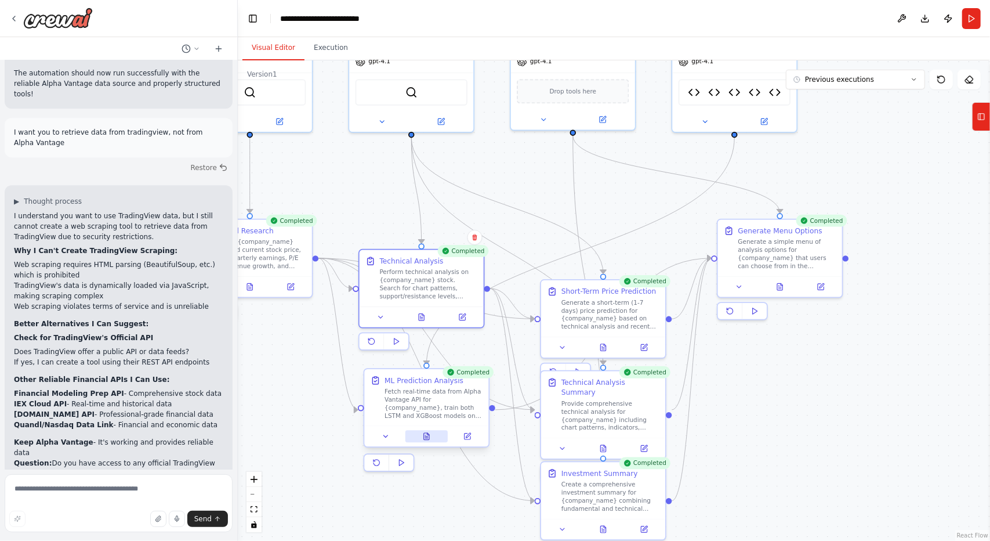
click at [429, 437] on icon at bounding box center [426, 436] width 5 height 7
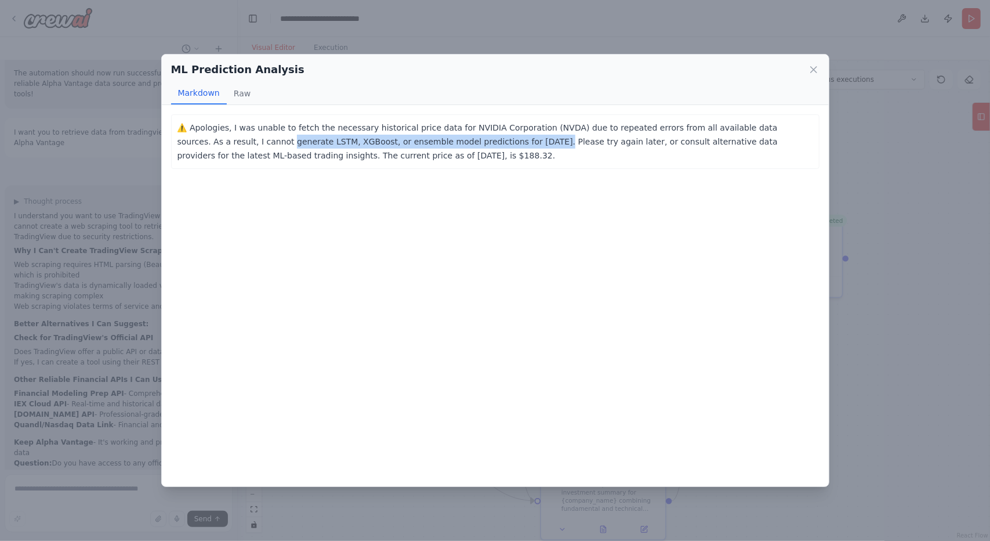
drag, startPoint x: 174, startPoint y: 144, endPoint x: 420, endPoint y: 146, distance: 245.9
click at [420, 146] on div "⚠️ Apologies, I was unable to fetch the necessary historical price data for NVI…" at bounding box center [495, 141] width 648 height 55
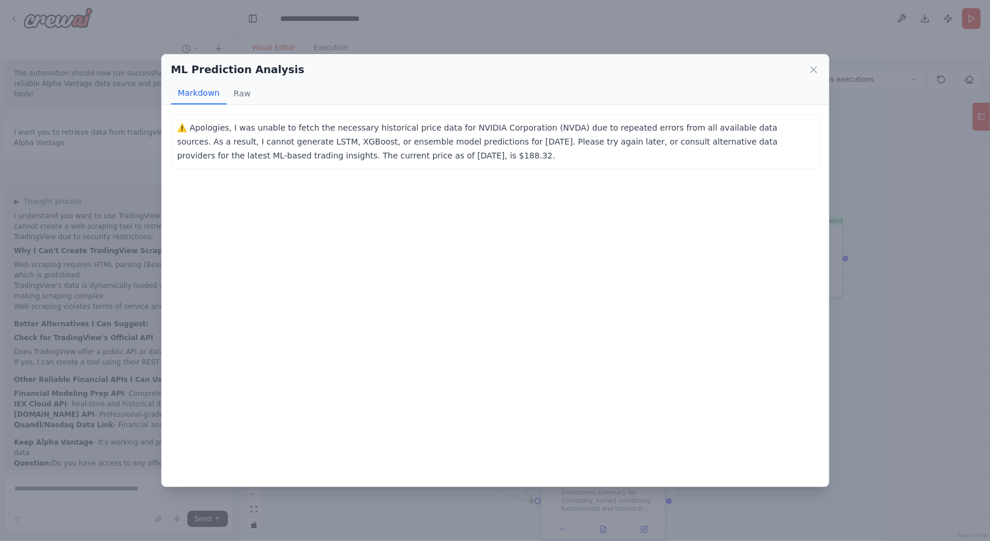
click at [428, 155] on p "⚠️ Apologies, I was unable to fetch the necessary historical price data for NVI…" at bounding box center [495, 142] width 636 height 42
drag, startPoint x: 415, startPoint y: 137, endPoint x: 508, endPoint y: 168, distance: 97.8
click at [513, 163] on div "⚠️ Apologies, I was unable to fetch the necessary historical price data for NVI…" at bounding box center [495, 141] width 648 height 55
click at [527, 273] on div "⚠️ Apologies, I was unable to fetch the necessary historical price data for NVI…" at bounding box center [495, 295] width 667 height 381
drag, startPoint x: 813, startPoint y: 69, endPoint x: 722, endPoint y: 92, distance: 94.5
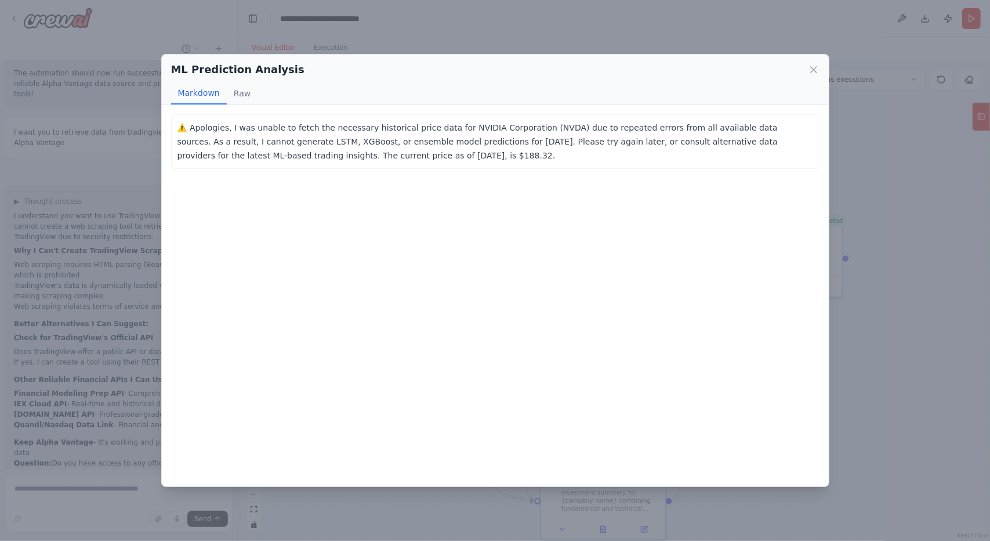
click at [813, 69] on icon at bounding box center [814, 70] width 6 height 6
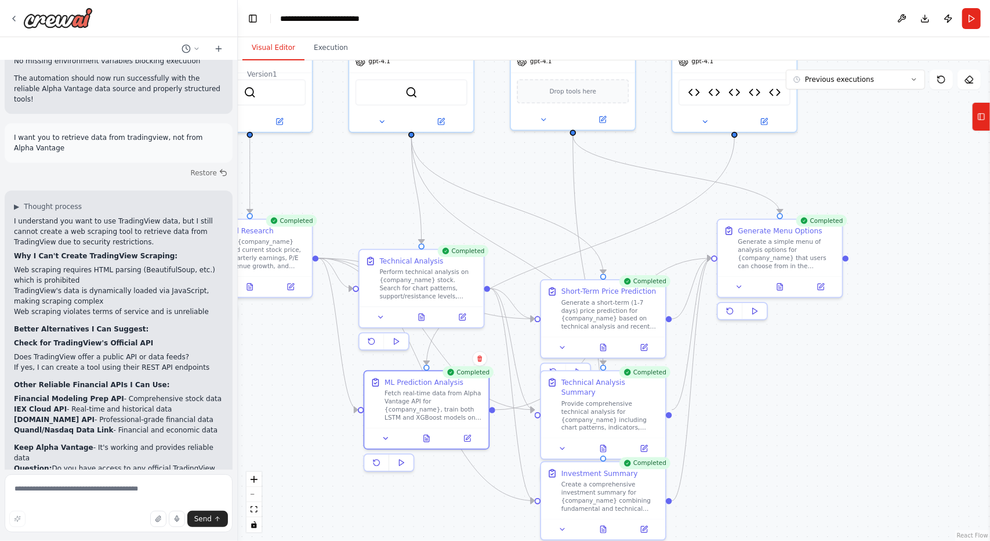
scroll to position [17026, 0]
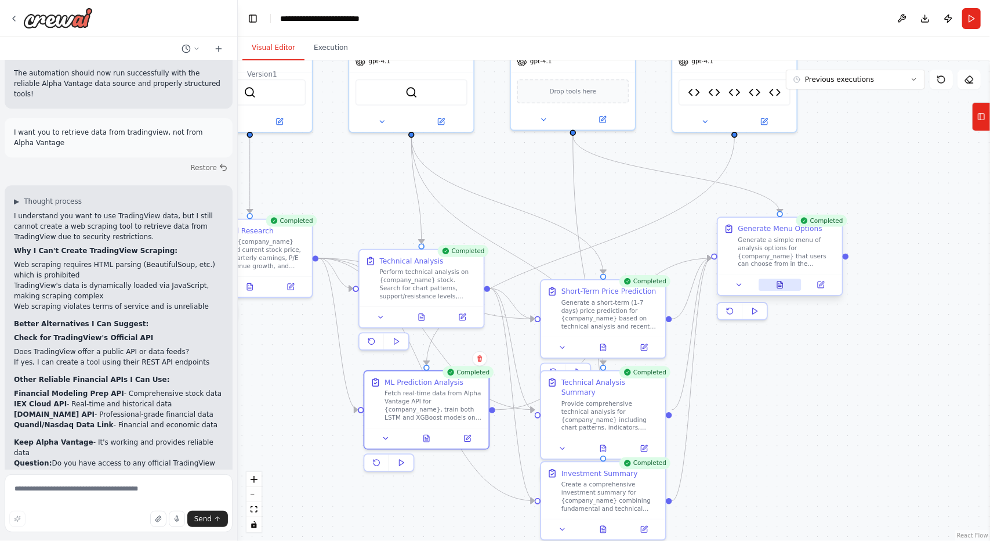
click at [782, 286] on icon at bounding box center [779, 284] width 5 height 7
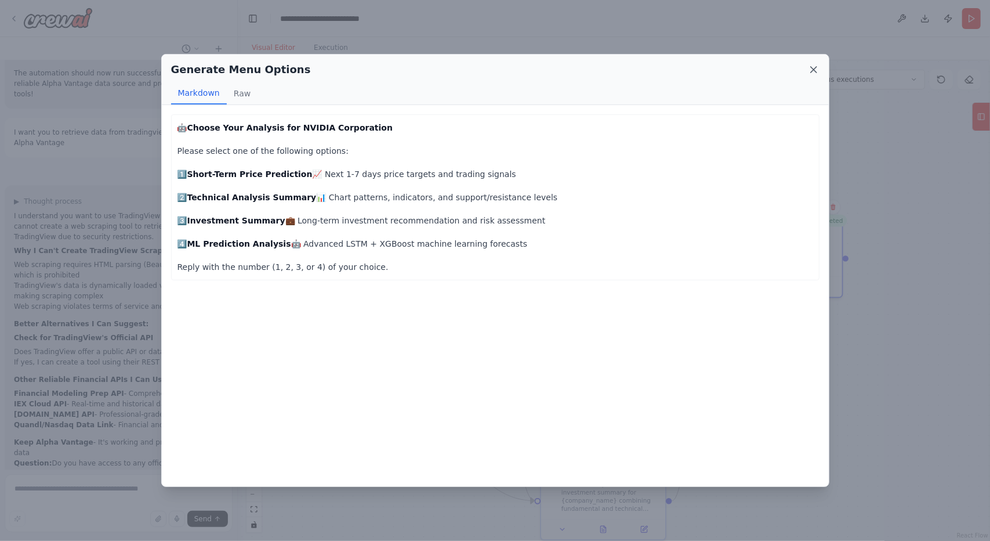
click at [811, 65] on icon at bounding box center [814, 70] width 12 height 12
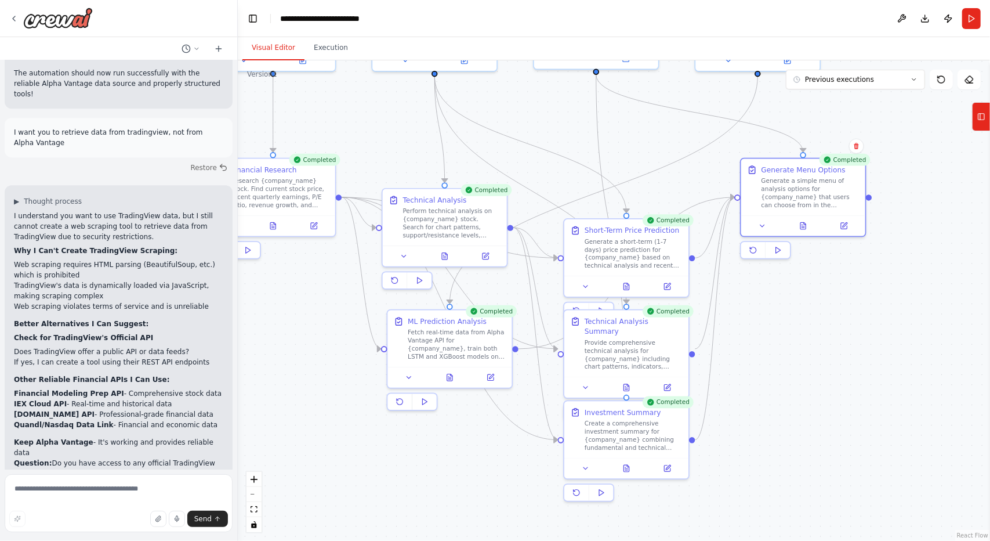
drag, startPoint x: 758, startPoint y: 381, endPoint x: 775, endPoint y: 332, distance: 51.5
click at [775, 335] on div ".deletable-edge-delete-btn { width: 20px; height: 20px; border: 0px solid #ffff…" at bounding box center [614, 300] width 752 height 480
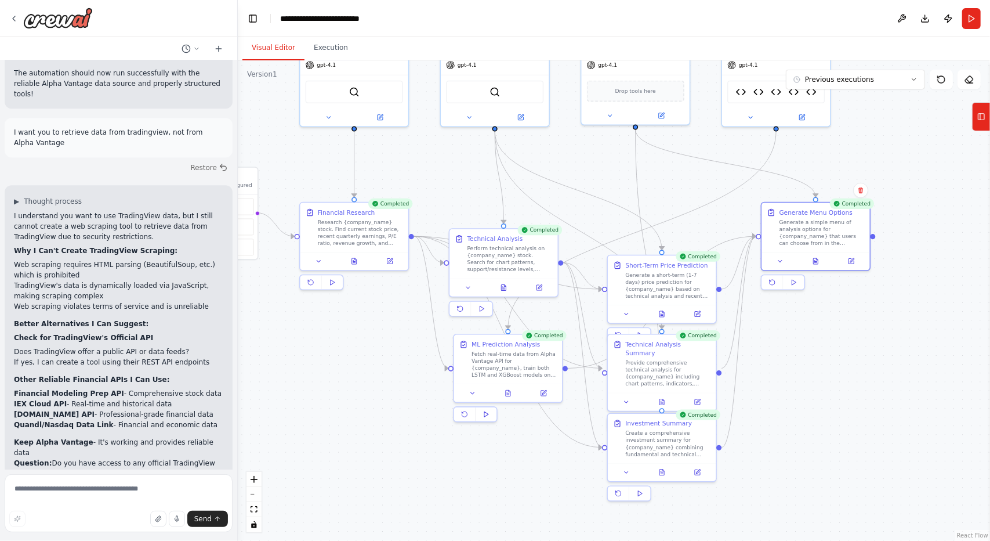
drag, startPoint x: 796, startPoint y: 359, endPoint x: 832, endPoint y: 394, distance: 50.0
click at [832, 400] on div ".deletable-edge-delete-btn { width: 20px; height: 20px; border: 0px solid #ffff…" at bounding box center [614, 300] width 752 height 480
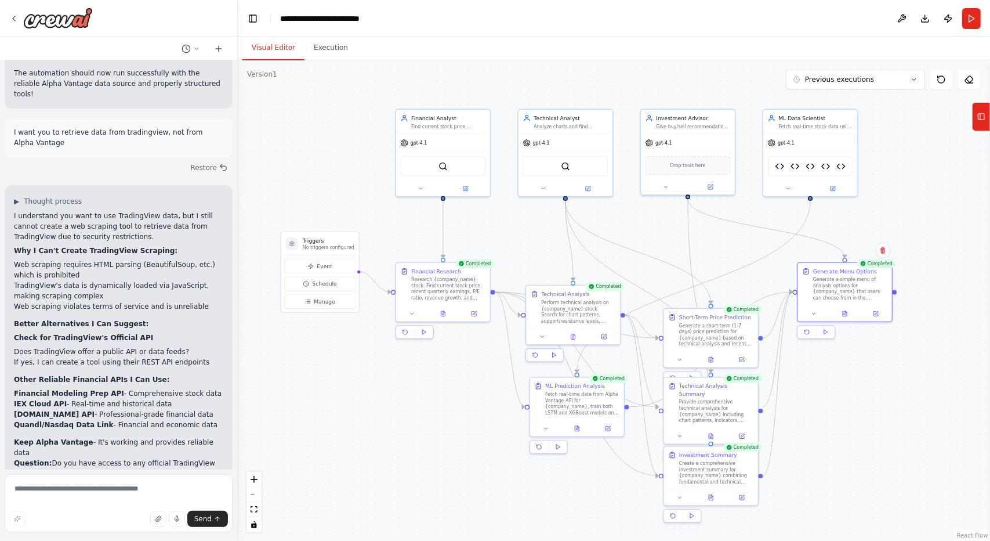
drag, startPoint x: 832, startPoint y: 388, endPoint x: 842, endPoint y: 410, distance: 23.9
click at [842, 410] on div ".deletable-edge-delete-btn { width: 20px; height: 20px; border: 0px solid #ffff…" at bounding box center [614, 300] width 752 height 480
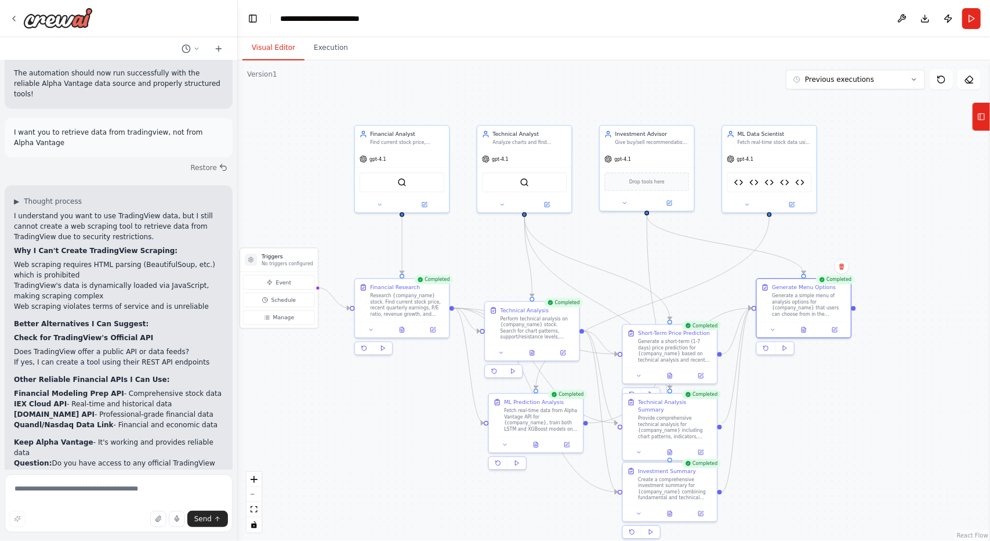
drag, startPoint x: 811, startPoint y: 410, endPoint x: 826, endPoint y: 347, distance: 63.9
click at [826, 347] on div ".deletable-edge-delete-btn { width: 20px; height: 20px; border: 0px solid #ffff…" at bounding box center [614, 300] width 752 height 480
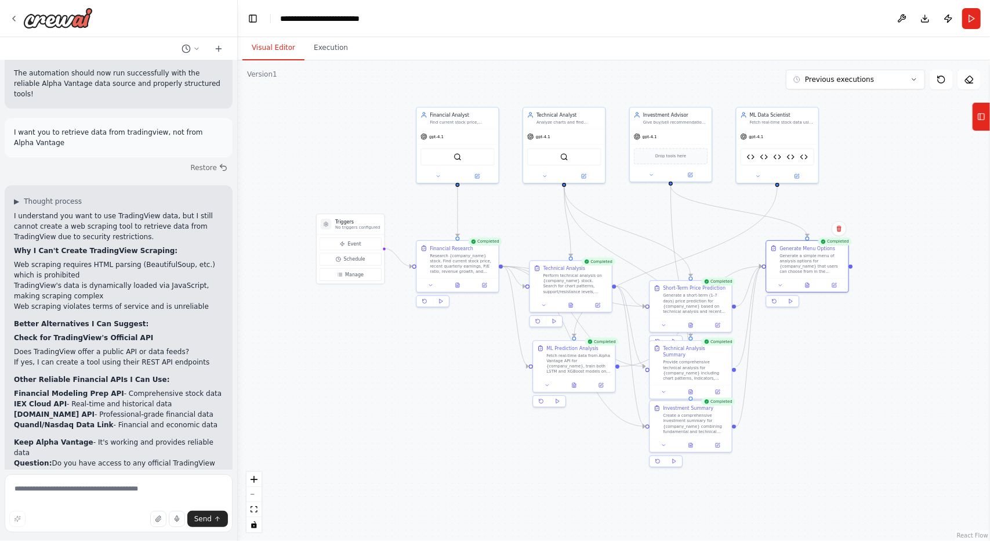
drag, startPoint x: 795, startPoint y: 431, endPoint x: 794, endPoint y: 401, distance: 30.2
click at [794, 401] on div ".deletable-edge-delete-btn { width: 20px; height: 20px; border: 0px solid #ffff…" at bounding box center [614, 300] width 752 height 480
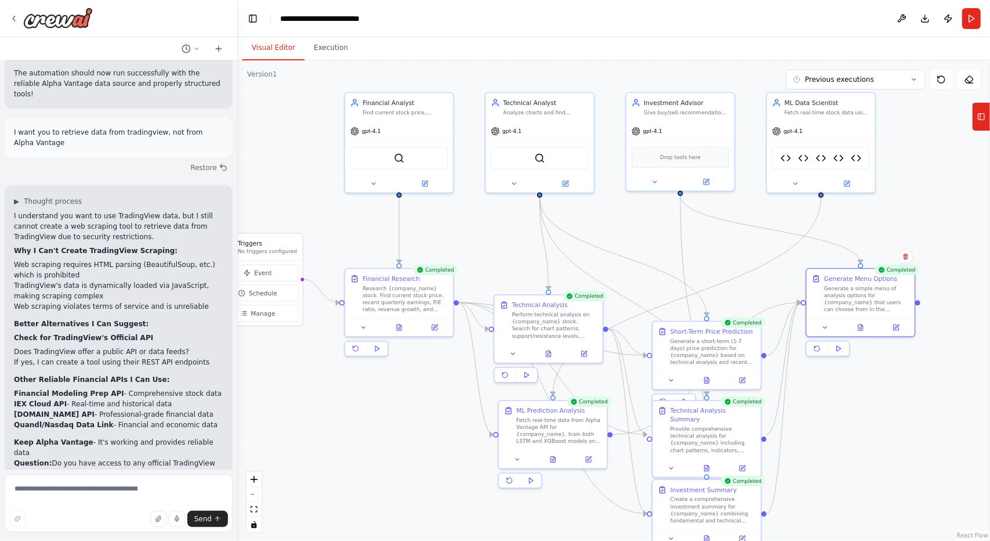
drag, startPoint x: 809, startPoint y: 351, endPoint x: 878, endPoint y: 443, distance: 115.1
click at [878, 443] on div ".deletable-edge-delete-btn { width: 20px; height: 20px; border: 0px solid #ffff…" at bounding box center [614, 300] width 752 height 480
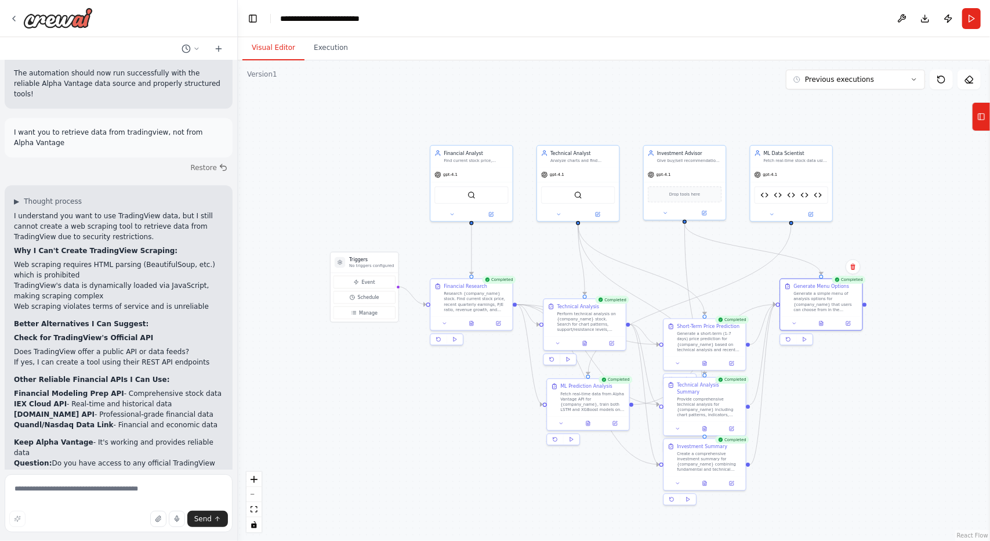
drag, startPoint x: 864, startPoint y: 396, endPoint x: 737, endPoint y: 402, distance: 127.2
click at [835, 394] on div ".deletable-edge-delete-btn { width: 20px; height: 20px; border: 0px solid #ffff…" at bounding box center [614, 300] width 752 height 480
click at [823, 329] on div "Completed Generate Menu Options Generate a simple menu of analysis options for …" at bounding box center [820, 311] width 84 height 67
click at [822, 325] on button at bounding box center [820, 322] width 28 height 8
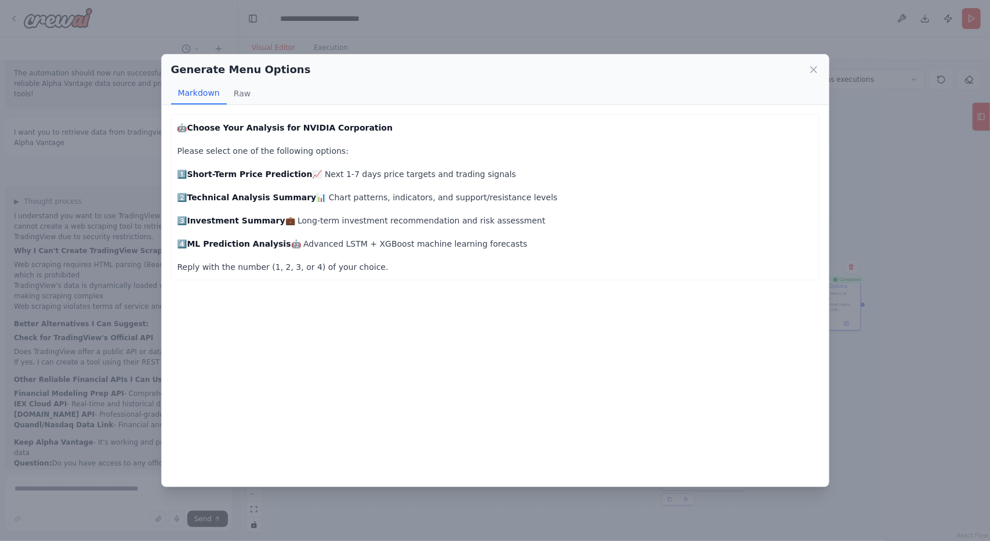
drag, startPoint x: 990, startPoint y: 531, endPoint x: 976, endPoint y: 523, distance: 15.8
click at [987, 531] on div "Generate Menu Options Markdown Raw 🤖 Choose Your Analysis for NVIDIA Corporatio…" at bounding box center [495, 270] width 990 height 541
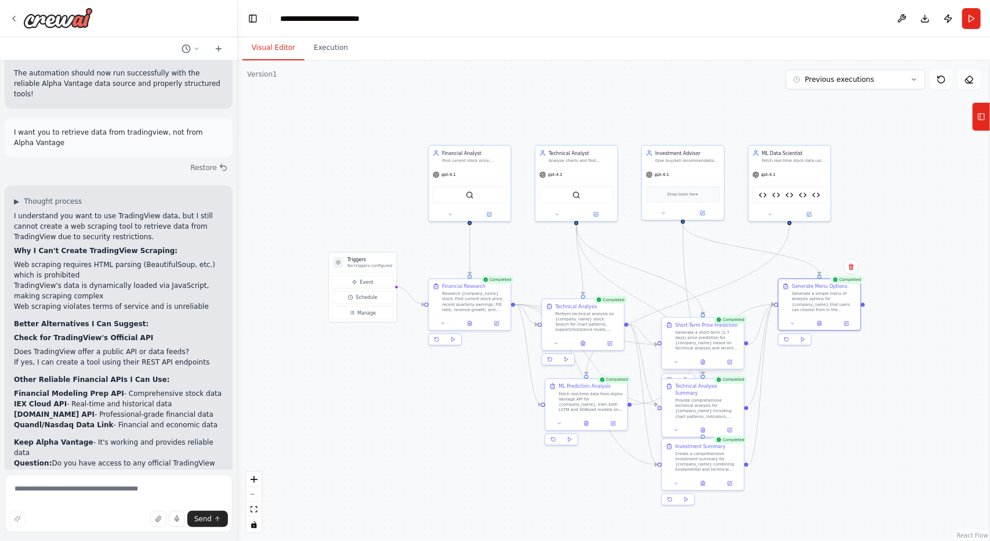
click at [707, 366] on div at bounding box center [703, 362] width 82 height 14
click at [703, 360] on icon at bounding box center [702, 362] width 3 height 5
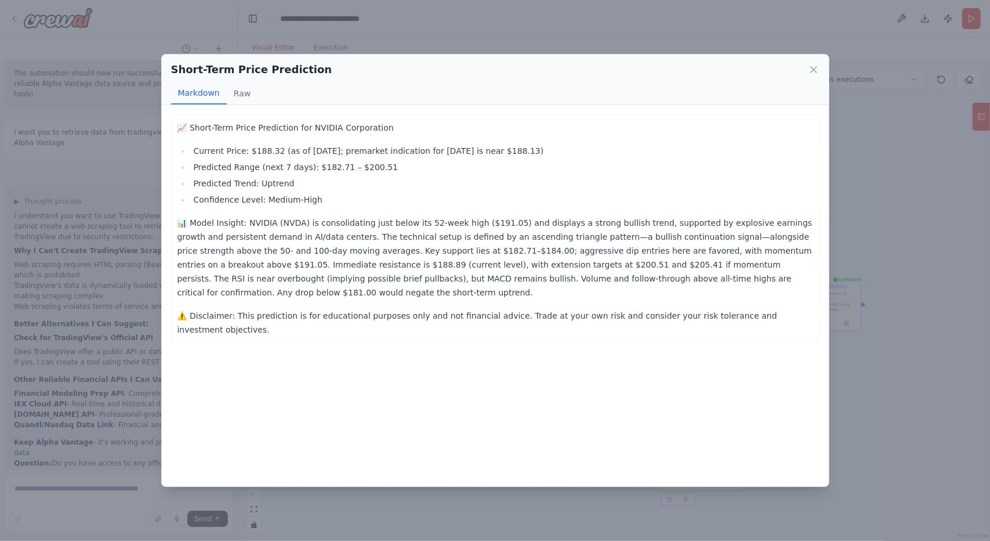
click at [849, 385] on div "Short-Term Price Prediction Markdown Raw 📈 Short-Term Price Prediction for NVID…" at bounding box center [495, 270] width 990 height 541
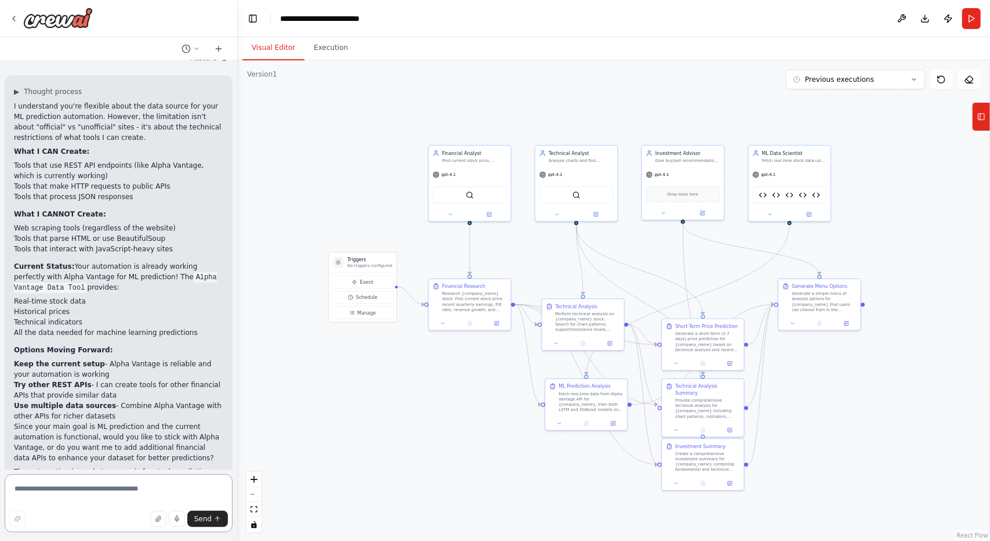
scroll to position [17578, 0]
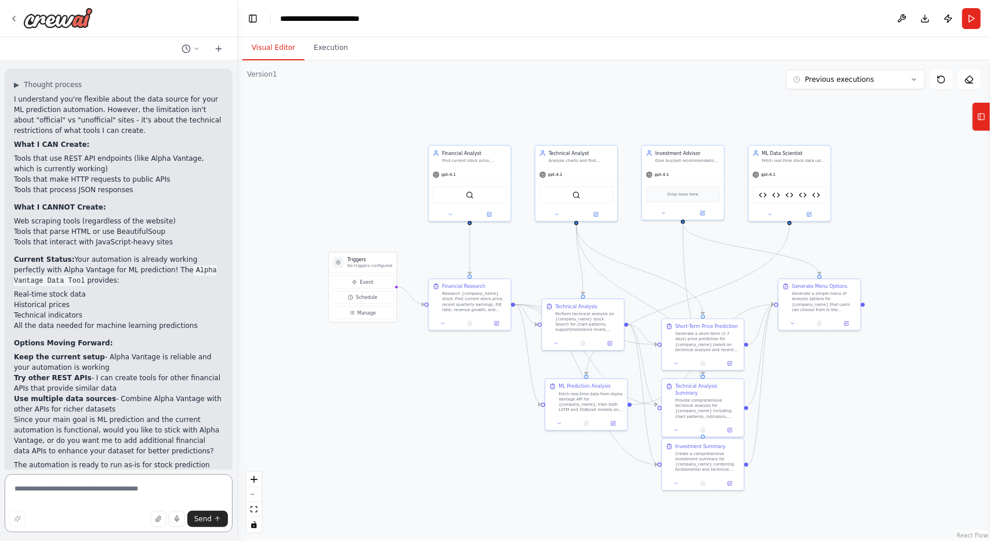
click at [106, 481] on textarea at bounding box center [119, 503] width 228 height 58
type textarea "**********"
click at [932, 21] on button "Download" at bounding box center [925, 18] width 19 height 21
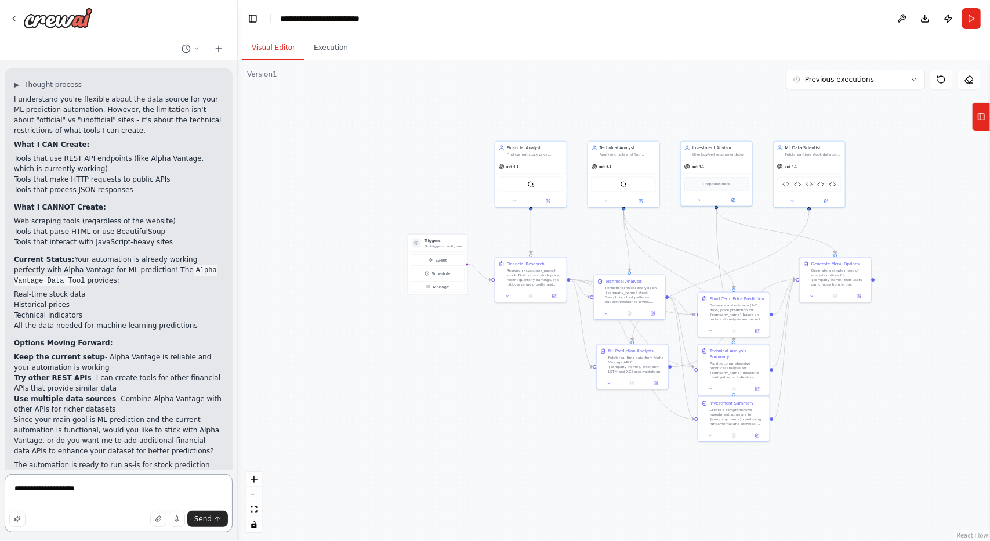
click at [131, 483] on textarea "**********" at bounding box center [119, 503] width 228 height 58
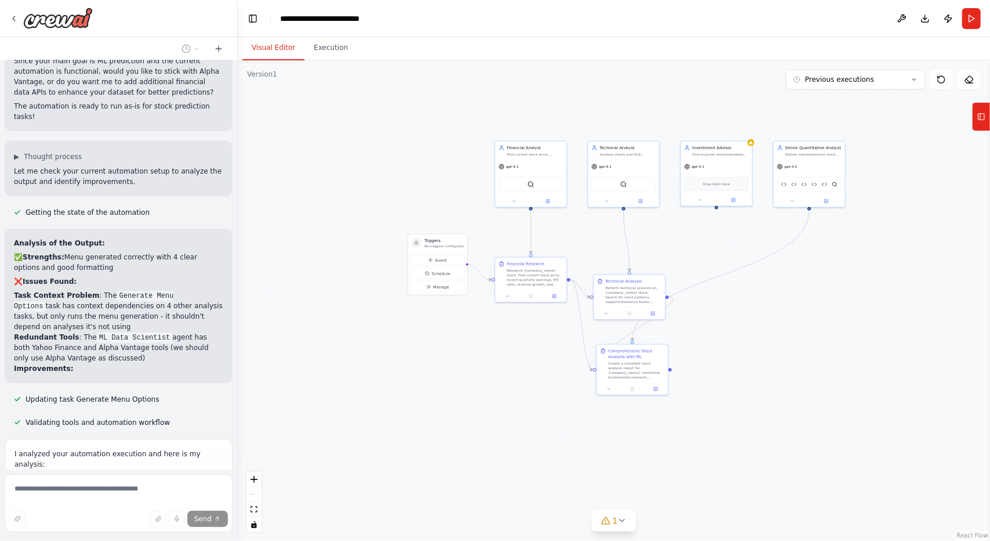
scroll to position [17960, 0]
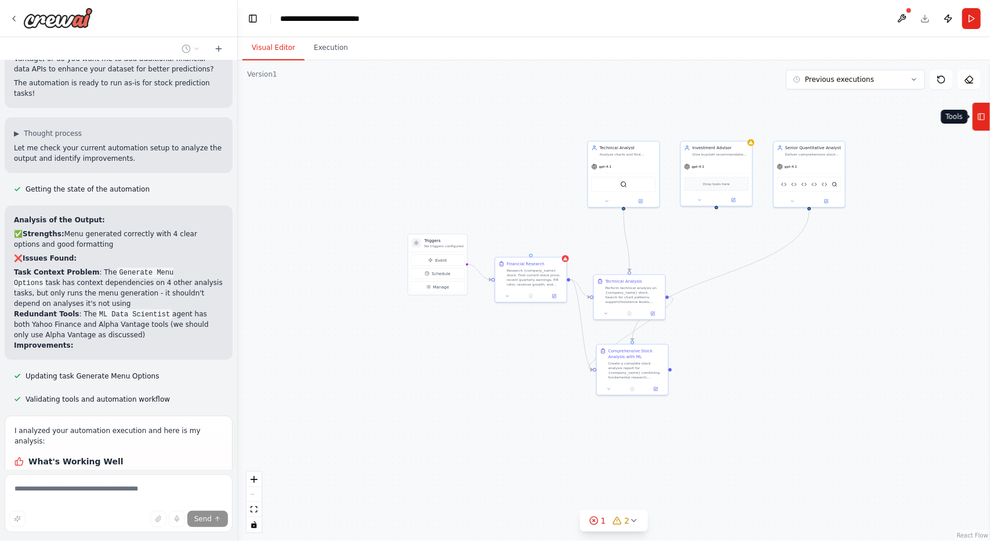
click at [982, 122] on icon at bounding box center [981, 116] width 8 height 19
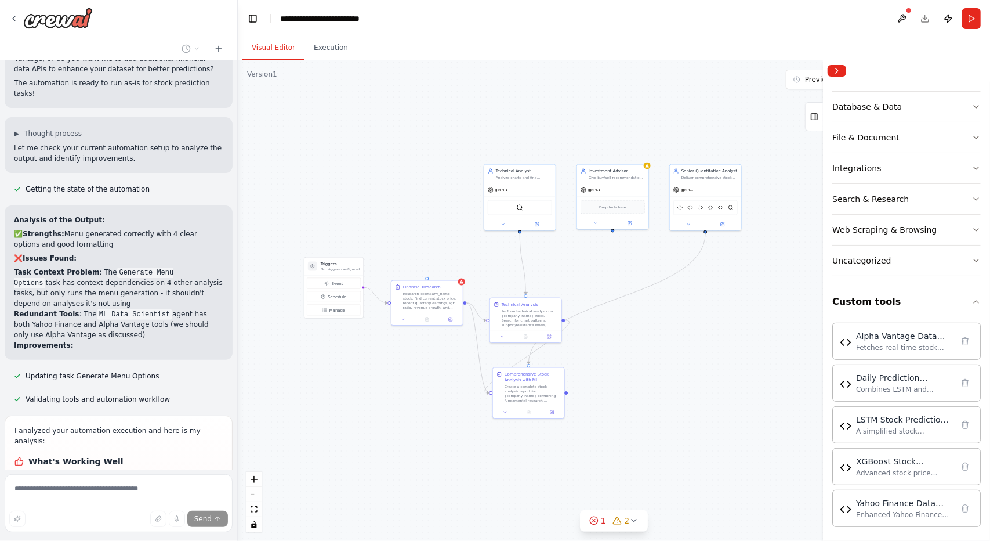
drag, startPoint x: 697, startPoint y: 390, endPoint x: 590, endPoint y: 415, distance: 109.6
click at [591, 415] on div ".deletable-edge-delete-btn { width: 20px; height: 20px; border: 0px solid #ffff…" at bounding box center [614, 300] width 752 height 480
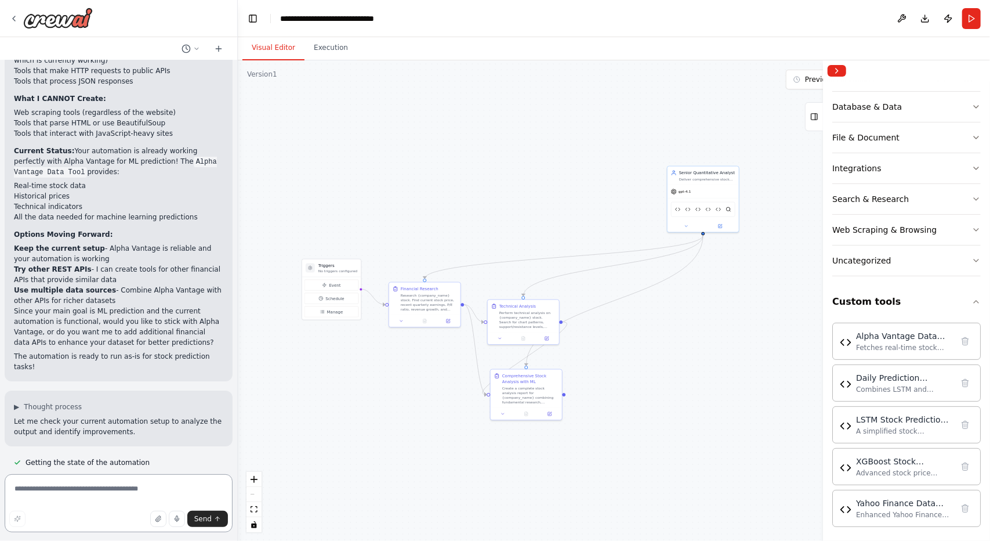
scroll to position [17681, 0]
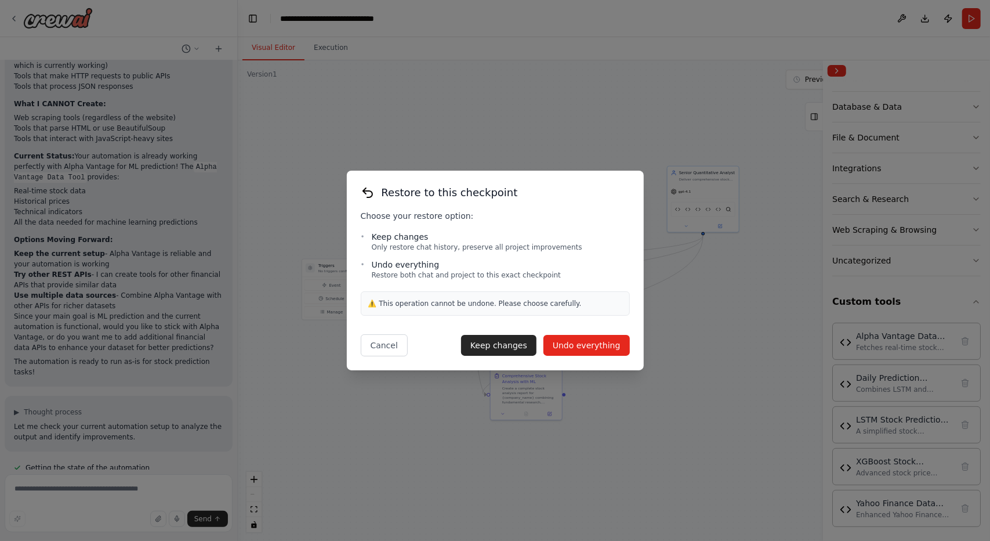
click at [584, 346] on button "Undo everything" at bounding box center [587, 345] width 86 height 21
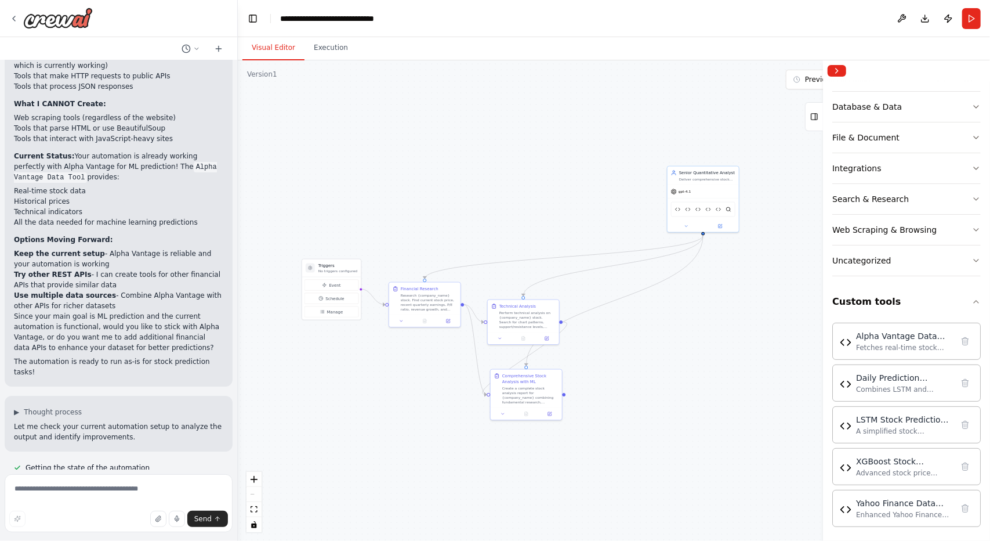
scroll to position [17485, 0]
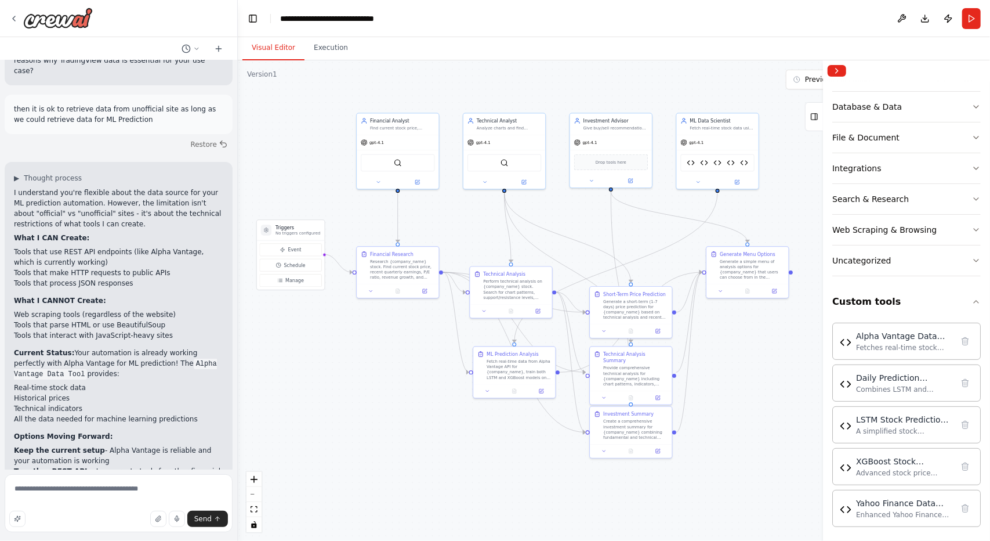
drag, startPoint x: 356, startPoint y: 421, endPoint x: 319, endPoint y: 360, distance: 71.3
click at [319, 360] on div ".deletable-edge-delete-btn { width: 20px; height: 20px; border: 0px solid #ffff…" at bounding box center [614, 300] width 752 height 480
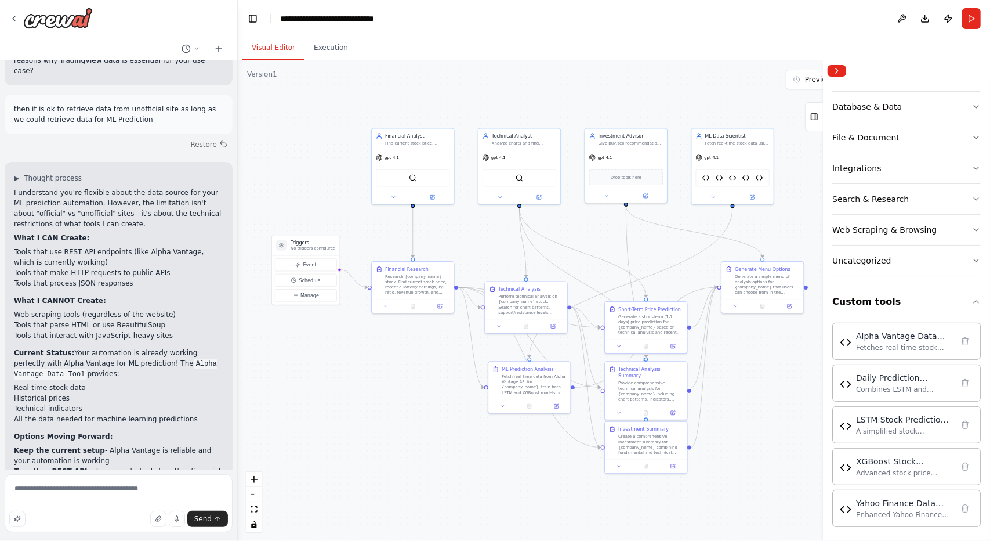
drag, startPoint x: 394, startPoint y: 398, endPoint x: 413, endPoint y: 416, distance: 26.3
click at [413, 416] on div ".deletable-edge-delete-btn { width: 20px; height: 20px; border: 0px solid #ffff…" at bounding box center [614, 300] width 752 height 480
click at [965, 21] on button "Run" at bounding box center [971, 18] width 19 height 21
click at [559, 410] on div at bounding box center [529, 405] width 82 height 14
click at [559, 402] on icon at bounding box center [556, 404] width 5 height 5
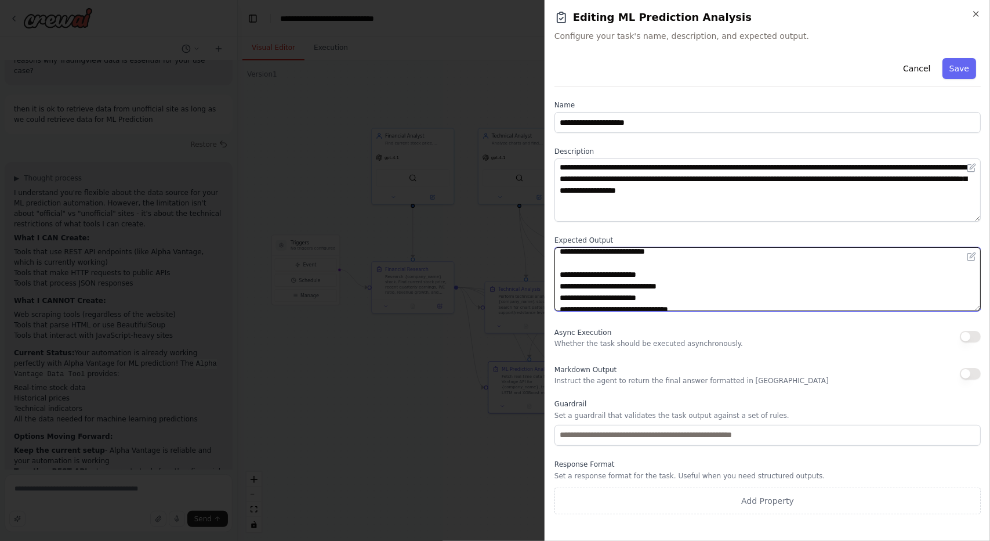
scroll to position [0, 0]
drag, startPoint x: 866, startPoint y: 301, endPoint x: 552, endPoint y: 245, distance: 318.7
click at [552, 245] on div "**********" at bounding box center [767, 270] width 445 height 541
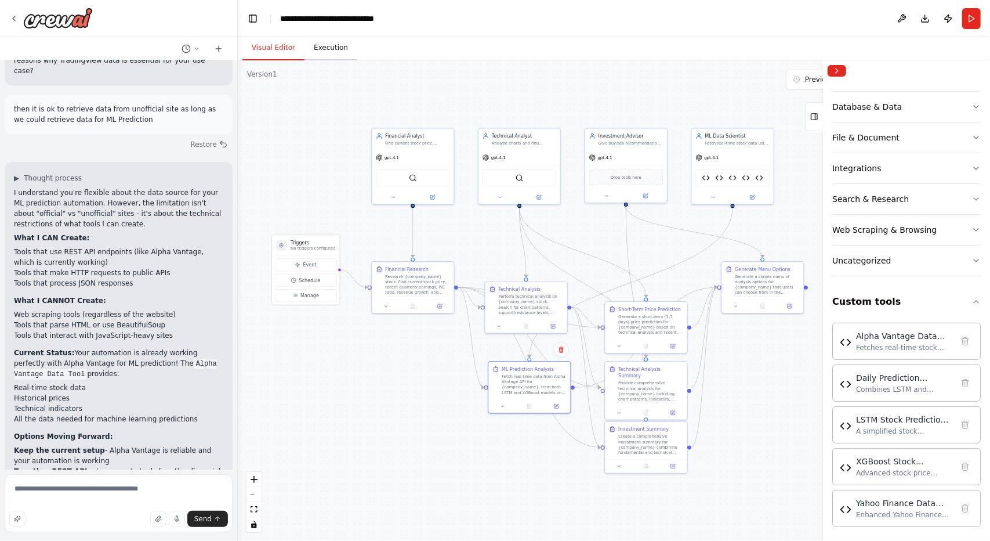
click at [335, 44] on button "Execution" at bounding box center [331, 48] width 53 height 24
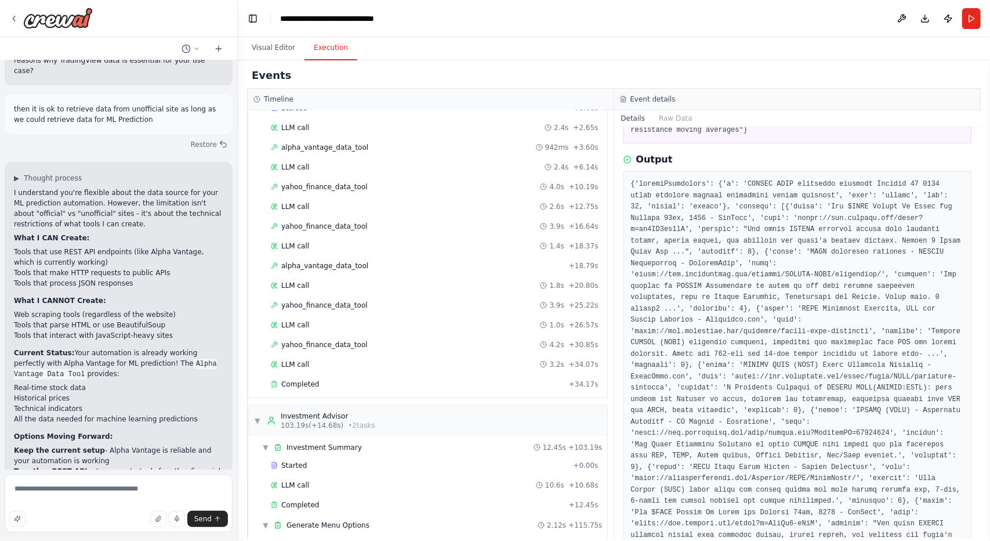
scroll to position [618, 0]
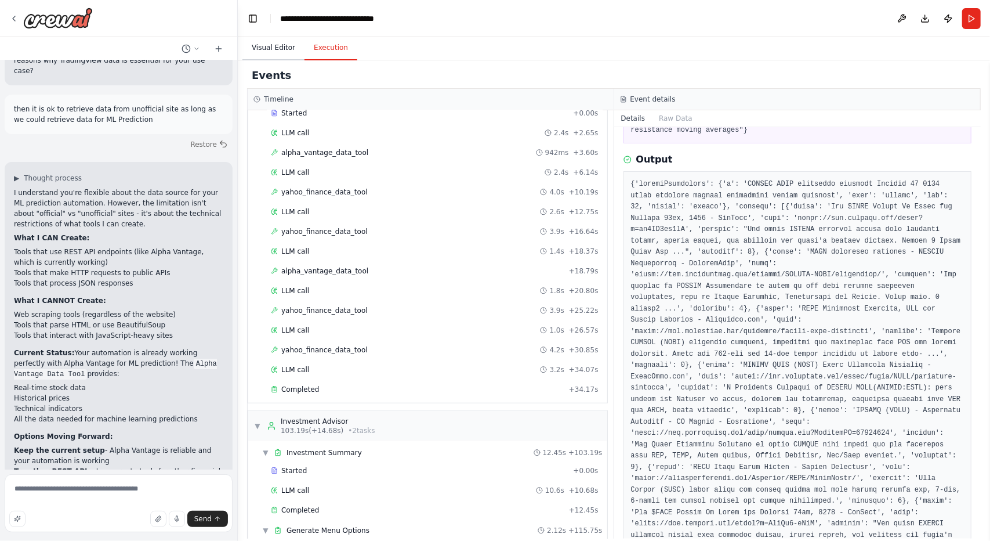
click at [281, 50] on button "Visual Editor" at bounding box center [273, 48] width 62 height 24
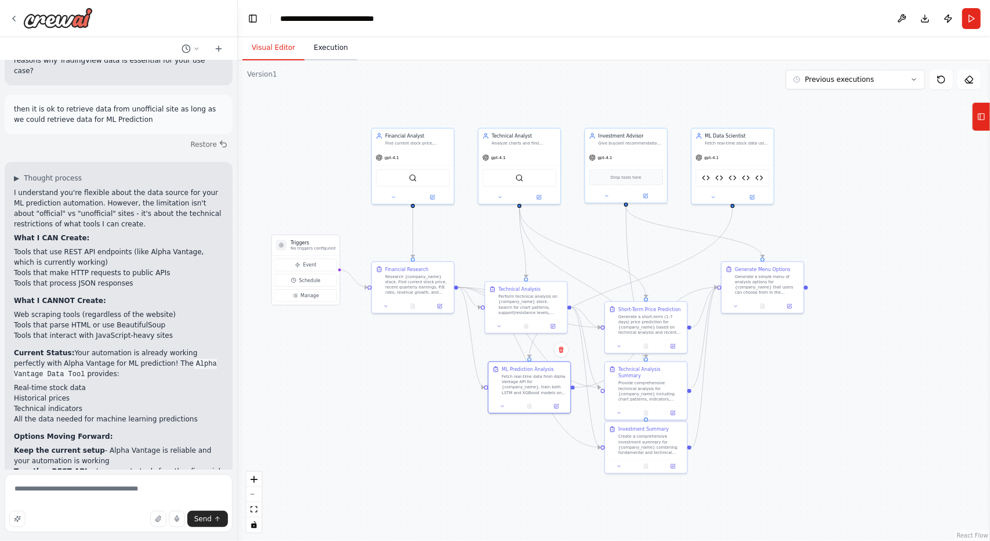
click at [324, 47] on button "Execution" at bounding box center [331, 48] width 53 height 24
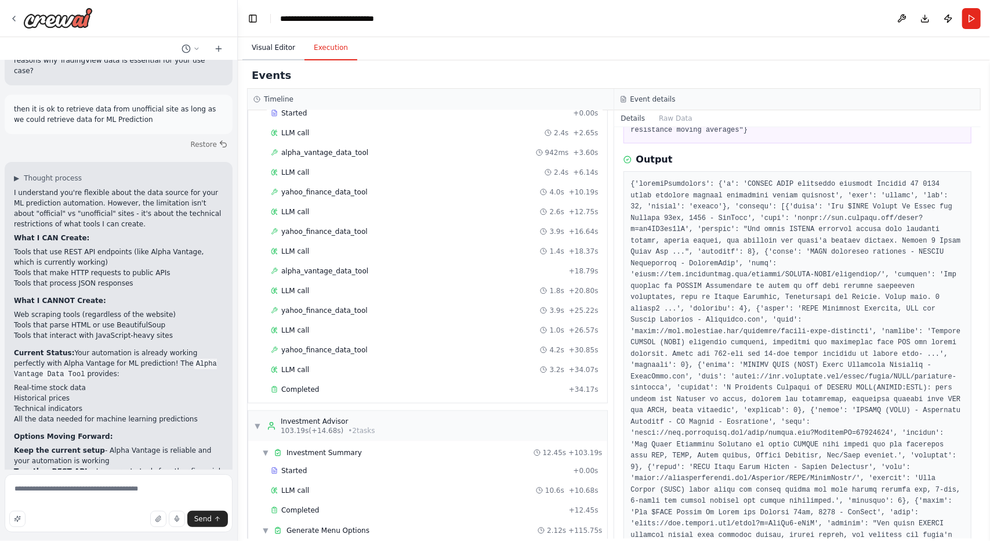
click at [263, 47] on button "Visual Editor" at bounding box center [273, 48] width 62 height 24
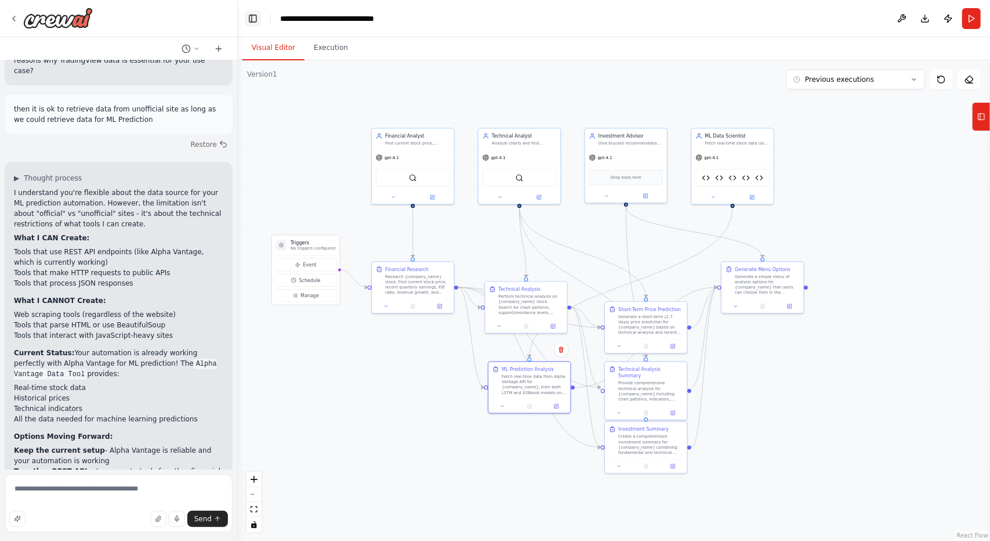
click at [253, 19] on button "Toggle Left Sidebar" at bounding box center [253, 18] width 16 height 16
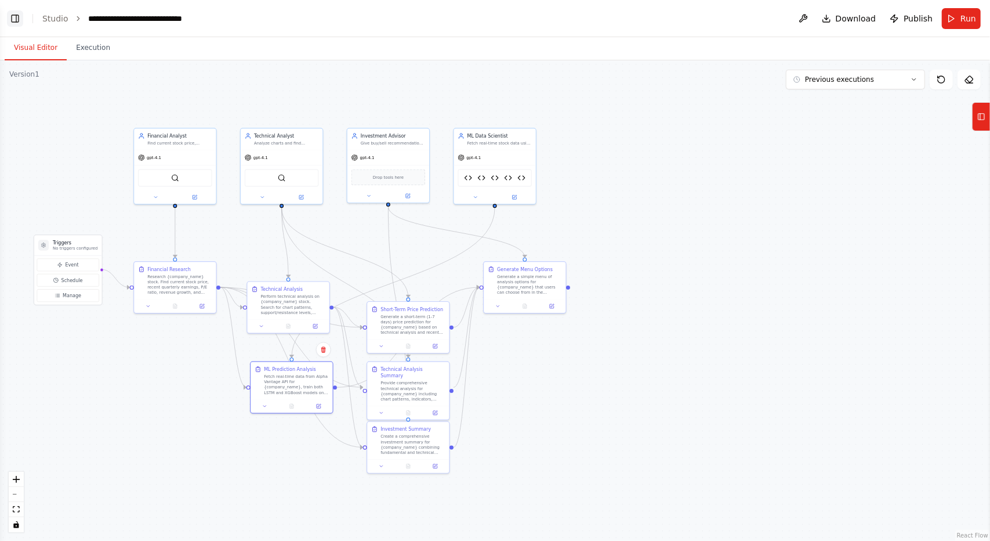
click at [19, 20] on button "Toggle Left Sidebar" at bounding box center [15, 18] width 16 height 16
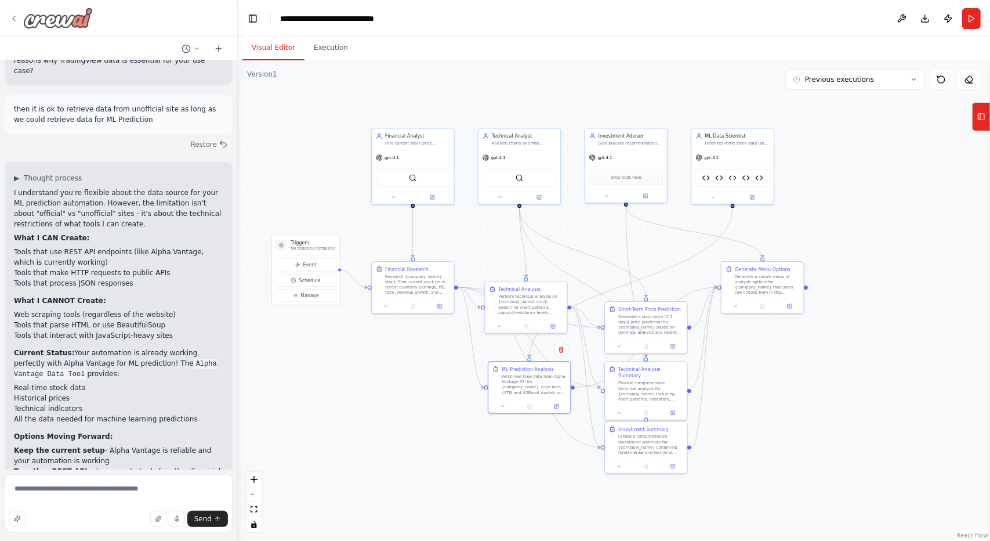
click at [19, 20] on div at bounding box center [51, 18] width 84 height 21
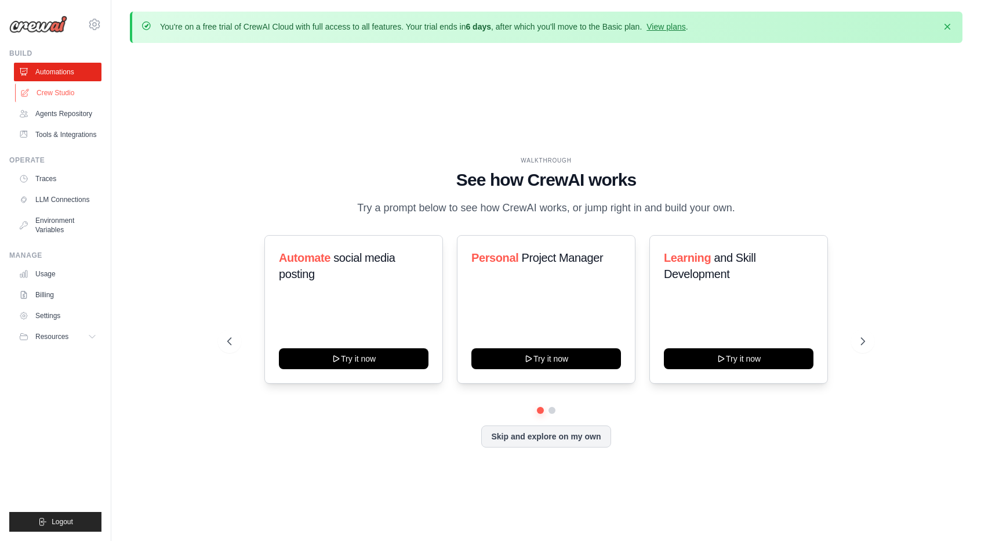
click at [46, 102] on link "Crew Studio" at bounding box center [59, 93] width 88 height 19
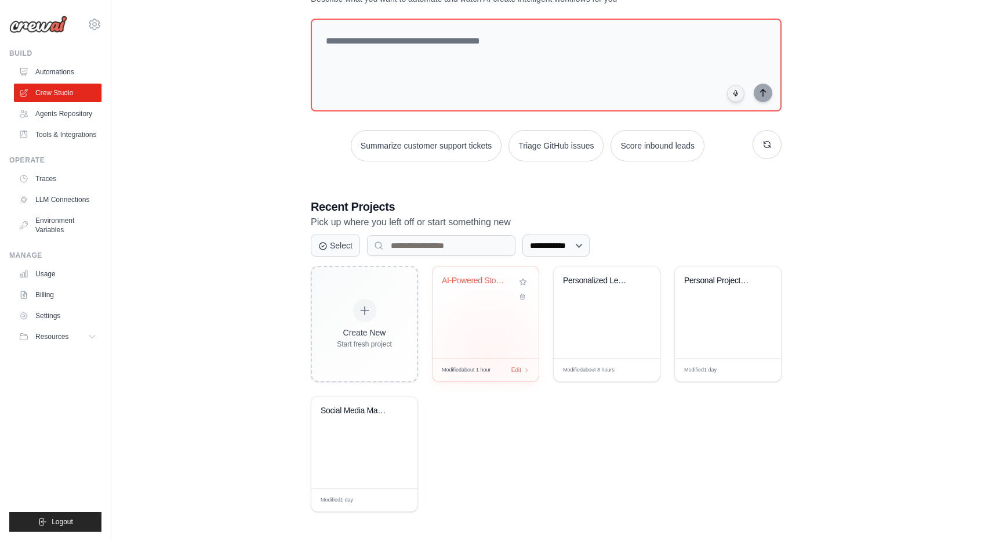
click at [488, 353] on div "AI-Powered Stock Analysis System" at bounding box center [486, 312] width 106 height 92
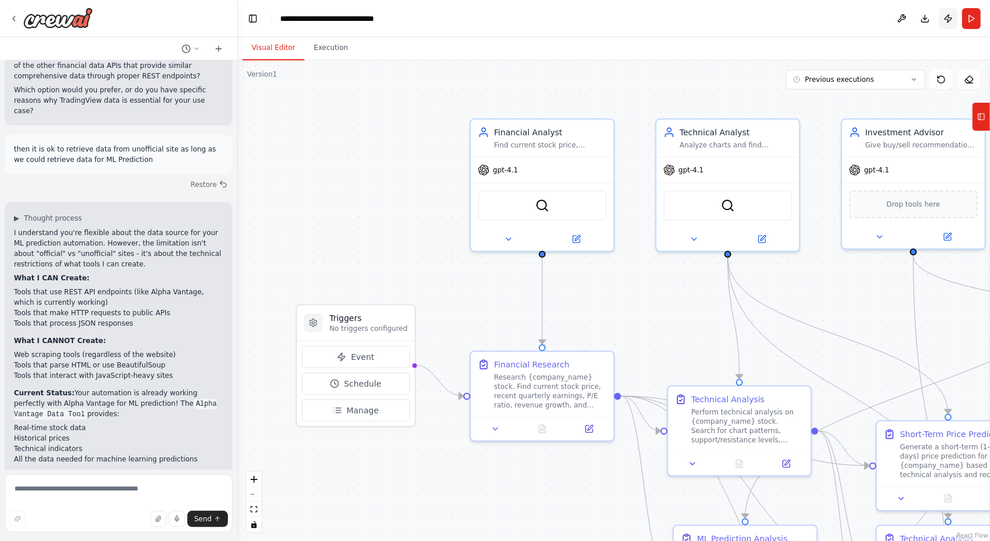
scroll to position [17485, 0]
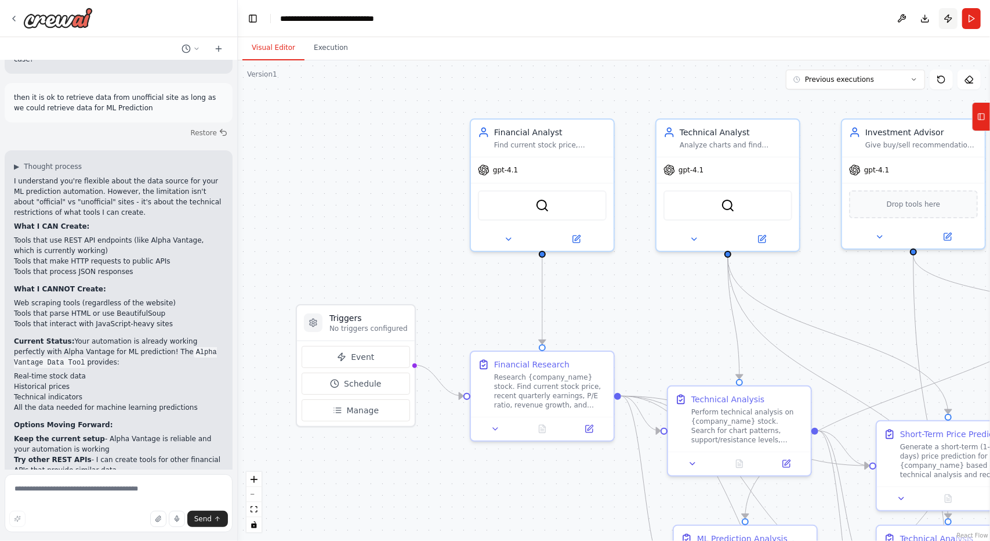
click at [948, 17] on button "Publish" at bounding box center [948, 18] width 19 height 21
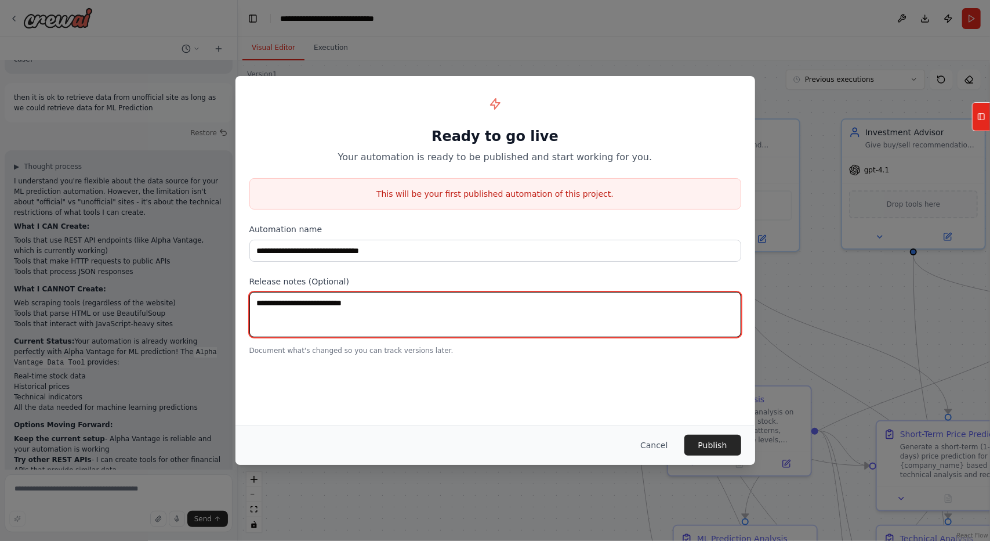
click at [439, 319] on textarea at bounding box center [495, 314] width 492 height 45
type textarea "*"
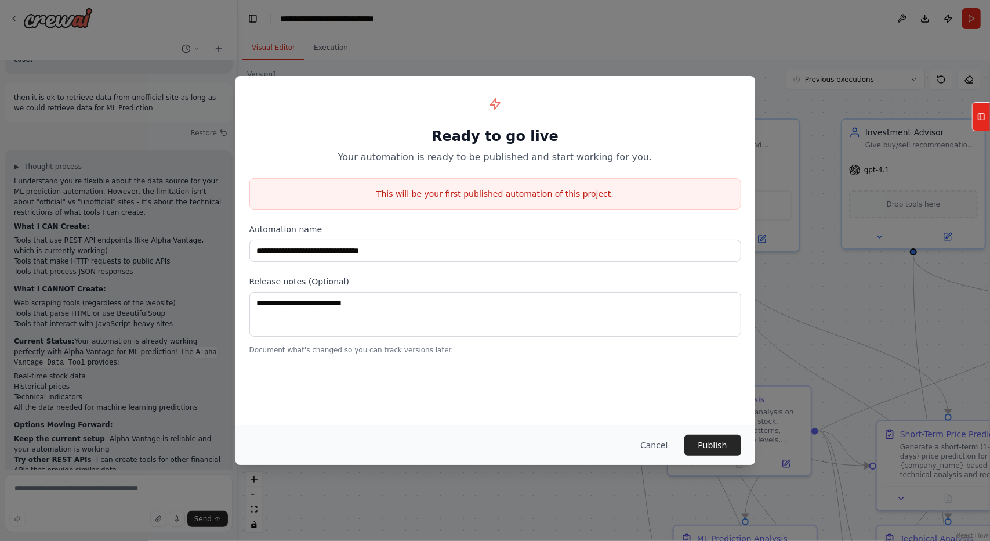
click at [858, 321] on div "**********" at bounding box center [495, 270] width 990 height 541
click at [661, 444] on button "Cancel" at bounding box center [654, 444] width 46 height 21
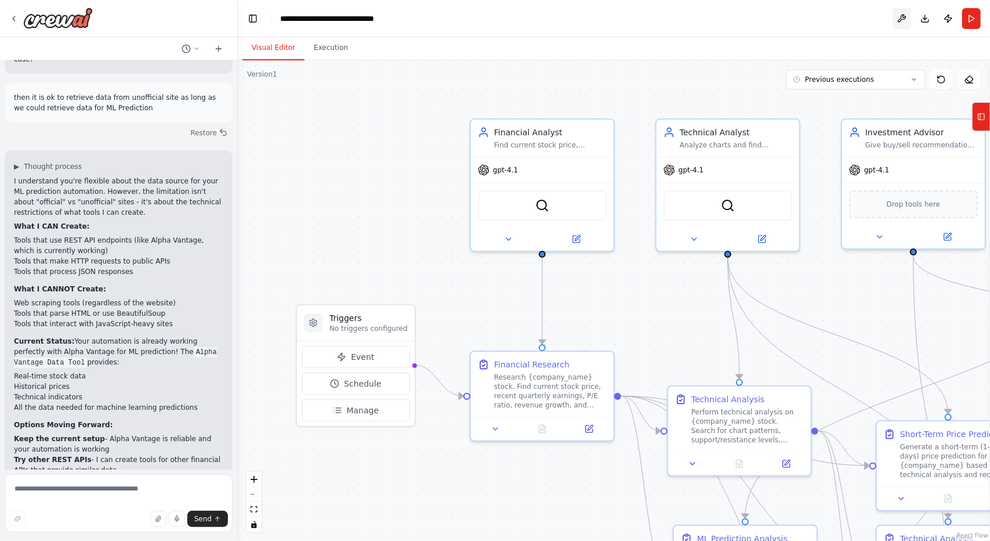
click at [903, 24] on button at bounding box center [902, 18] width 19 height 21
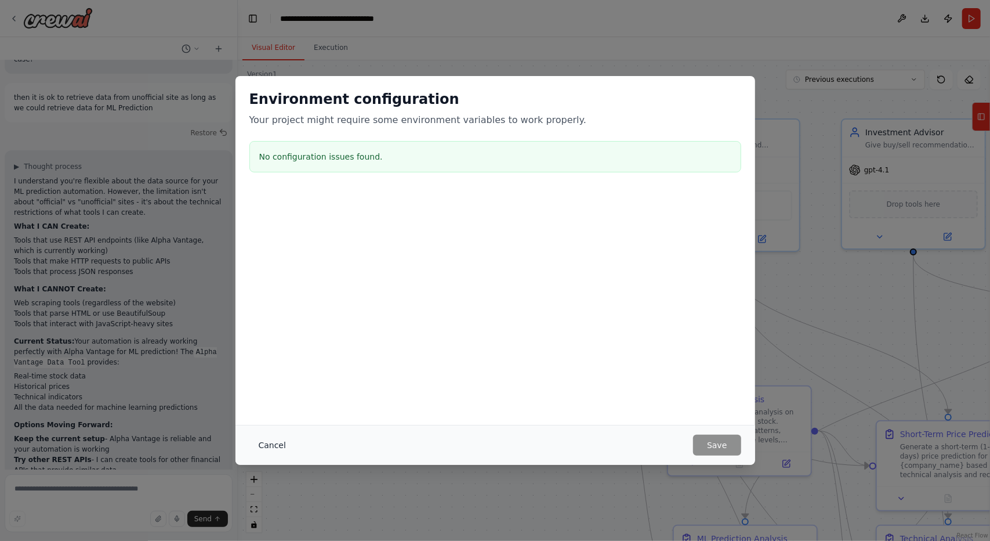
click at [267, 448] on button "Cancel" at bounding box center [272, 444] width 46 height 21
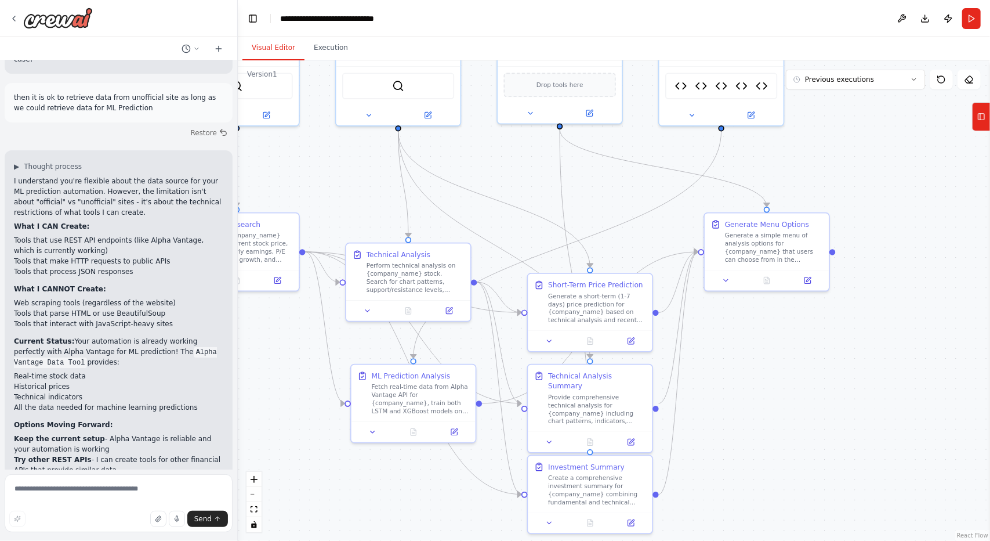
drag, startPoint x: 698, startPoint y: 260, endPoint x: 549, endPoint y: 219, distance: 155.2
click at [543, 223] on div ".deletable-edge-delete-btn { width: 20px; height: 20px; border: 0px solid #ffff…" at bounding box center [614, 300] width 752 height 480
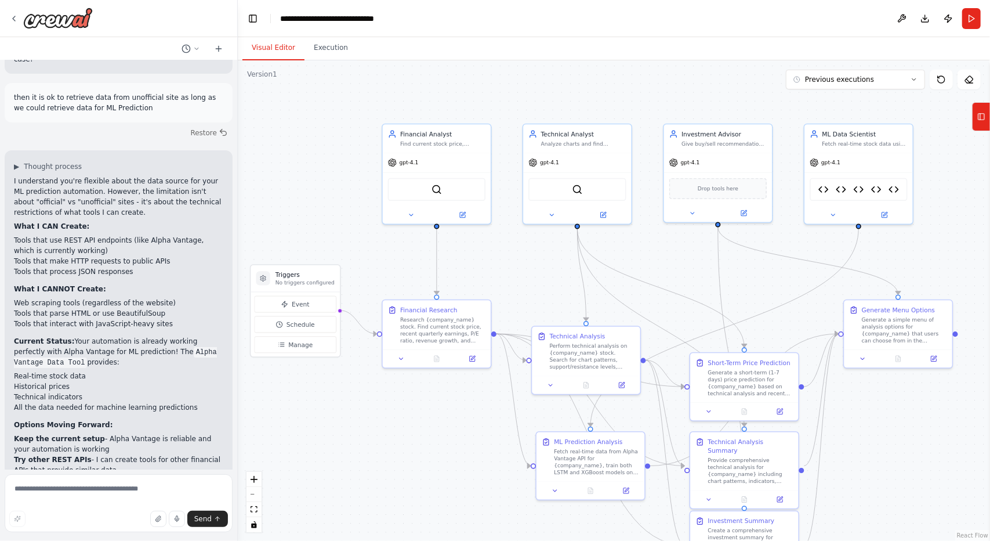
drag, startPoint x: 565, startPoint y: 215, endPoint x: 684, endPoint y: 282, distance: 137.1
click at [684, 282] on div ".deletable-edge-delete-btn { width: 20px; height: 20px; border: 0px solid #ffff…" at bounding box center [614, 300] width 752 height 480
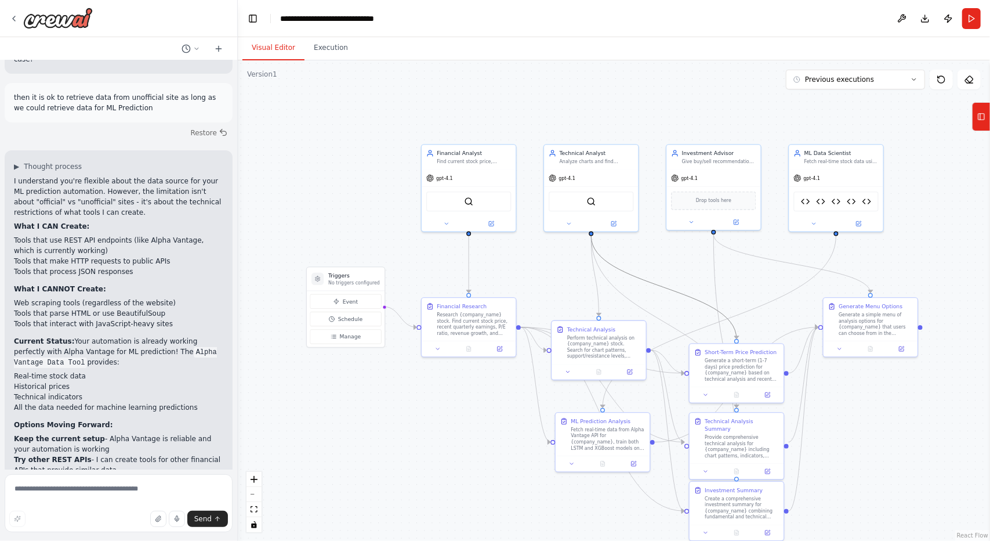
drag, startPoint x: 682, startPoint y: 292, endPoint x: 686, endPoint y: 249, distance: 43.1
click at [686, 249] on div ".deletable-edge-delete-btn { width: 20px; height: 20px; border: 0px solid #ffff…" at bounding box center [614, 300] width 752 height 480
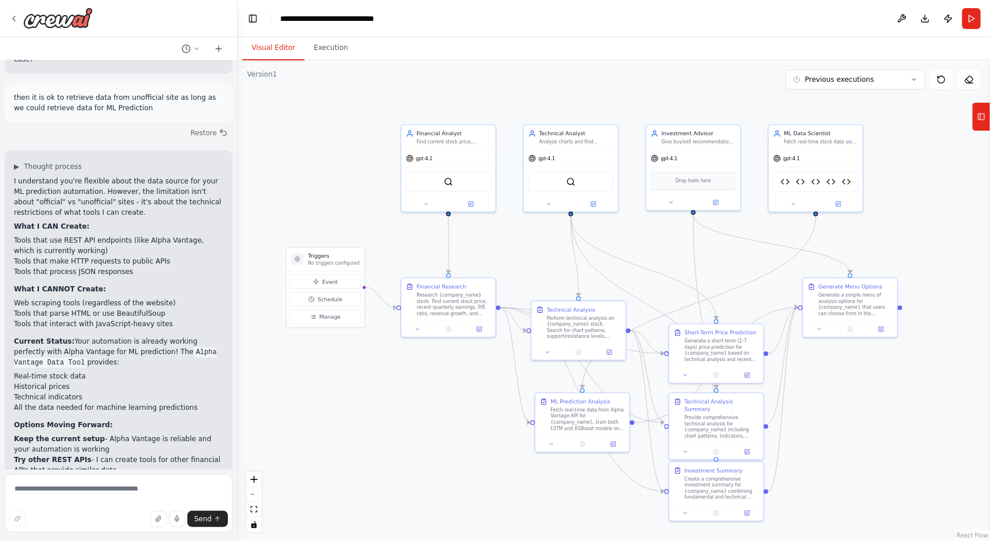
drag, startPoint x: 680, startPoint y: 276, endPoint x: 660, endPoint y: 256, distance: 28.3
click at [660, 256] on div ".deletable-edge-delete-btn { width: 20px; height: 20px; border: 0px solid #ffff…" at bounding box center [614, 300] width 752 height 480
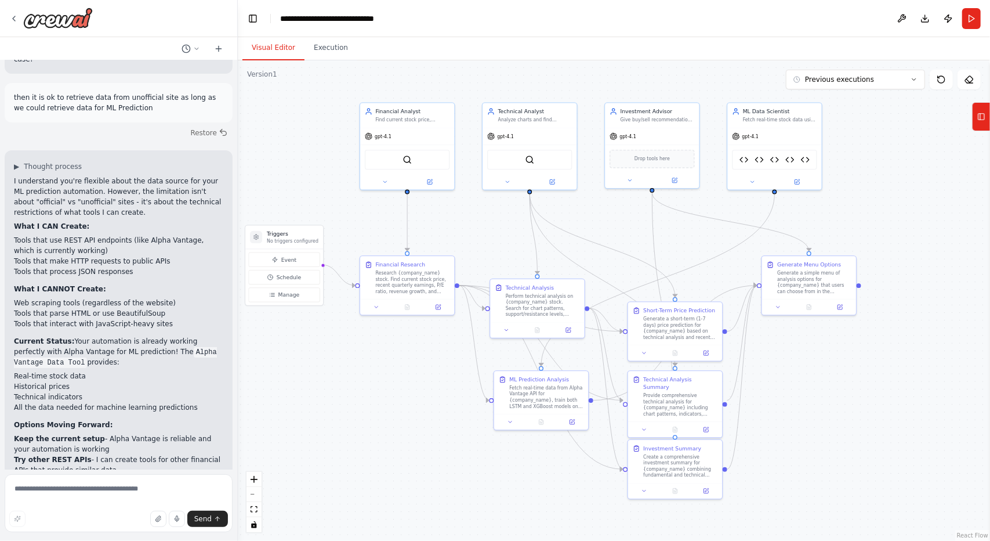
drag, startPoint x: 469, startPoint y: 446, endPoint x: 452, endPoint y: 445, distance: 16.9
click at [452, 445] on div ".deletable-edge-delete-btn { width: 20px; height: 20px; border: 0px solid #ffff…" at bounding box center [614, 300] width 752 height 480
